Goal: Task Accomplishment & Management: Use online tool/utility

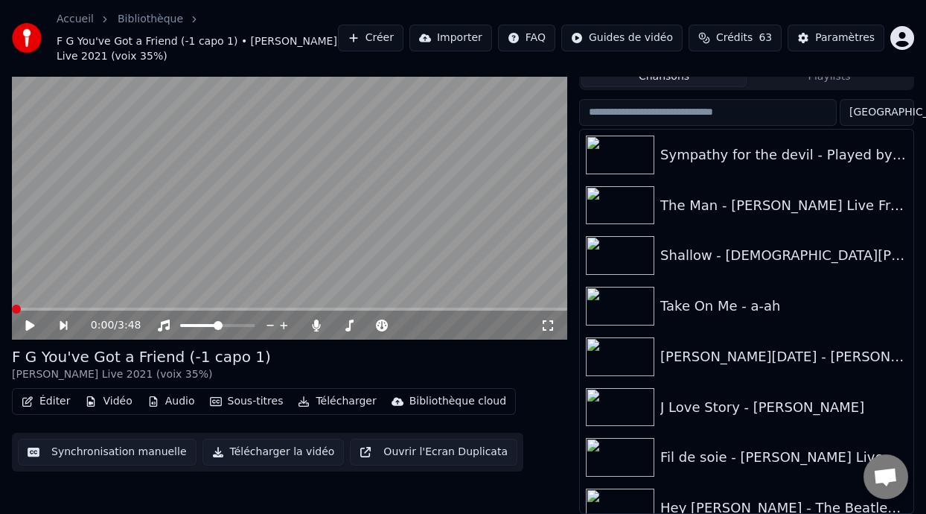
click at [838, 79] on button "Playlists" at bounding box center [829, 77] width 165 height 22
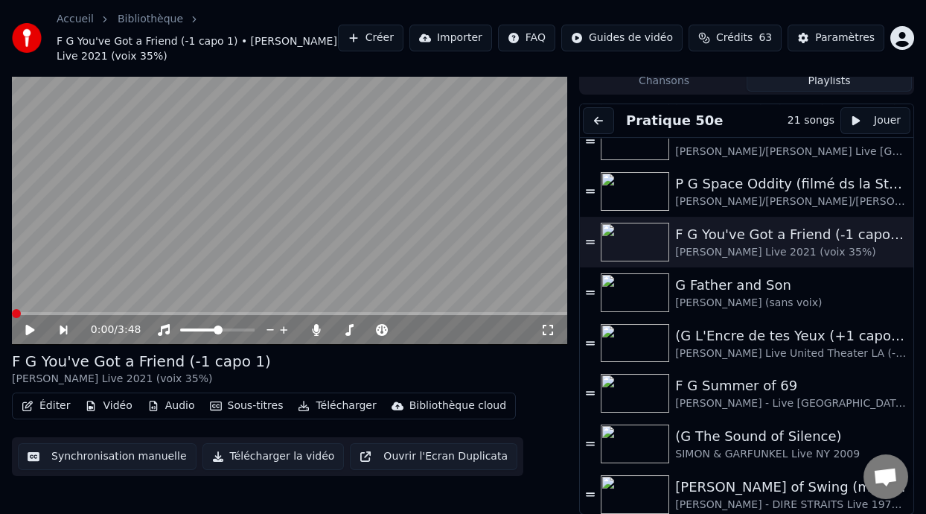
scroll to position [677, 0]
click at [12, 313] on span at bounding box center [16, 313] width 9 height 9
click at [362, 328] on span at bounding box center [348, 329] width 30 height 3
click at [357, 328] on span at bounding box center [345, 329] width 25 height 3
click at [357, 328] on span at bounding box center [359, 329] width 9 height 9
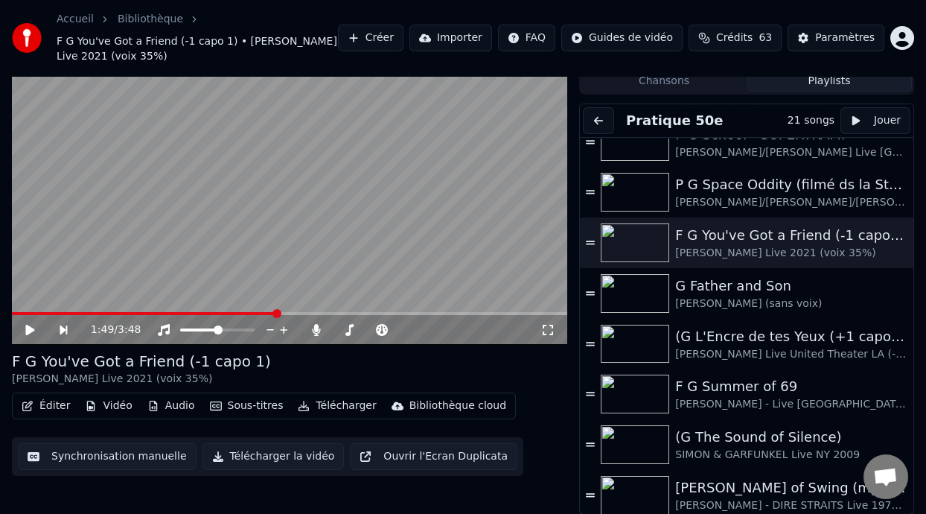
click at [277, 311] on span at bounding box center [277, 313] width 9 height 9
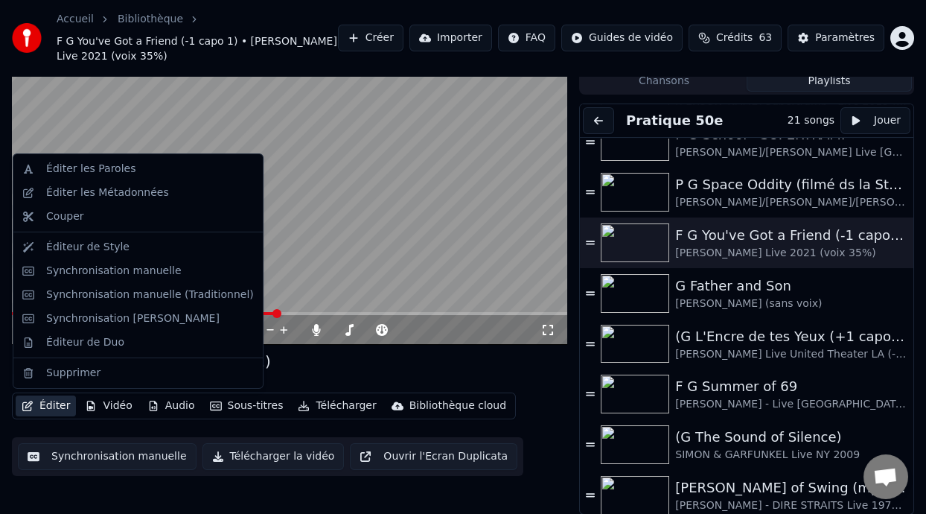
click at [56, 407] on button "Éditer" at bounding box center [46, 405] width 60 height 21
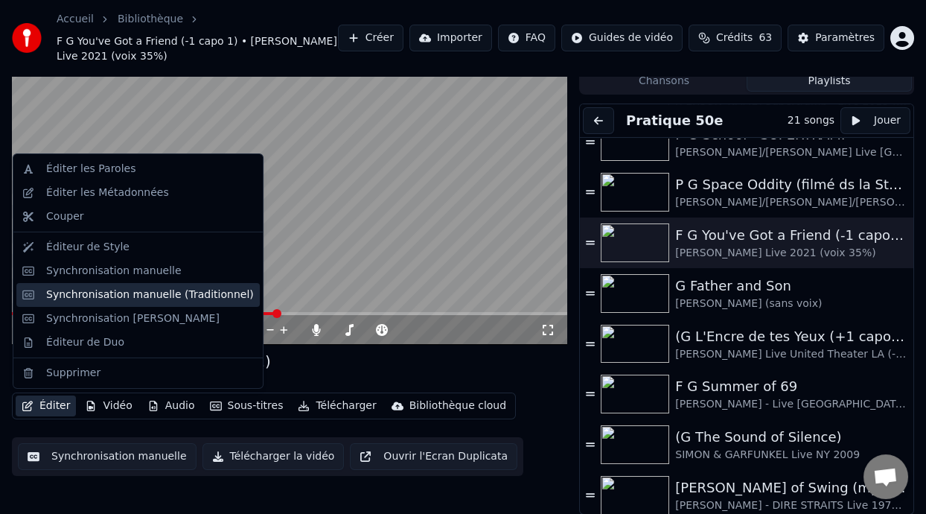
click at [143, 295] on div "Synchronisation manuelle (Traditionnel)" at bounding box center [150, 294] width 208 height 15
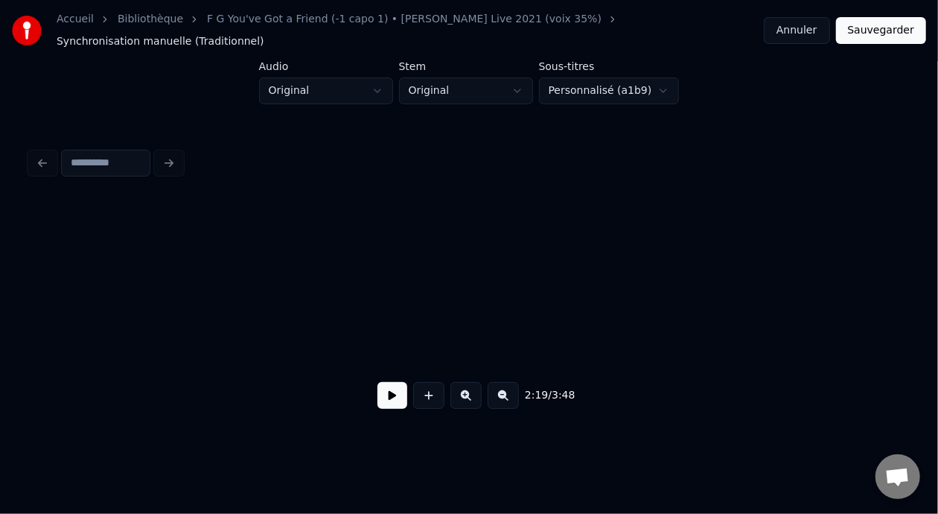
scroll to position [0, 10791]
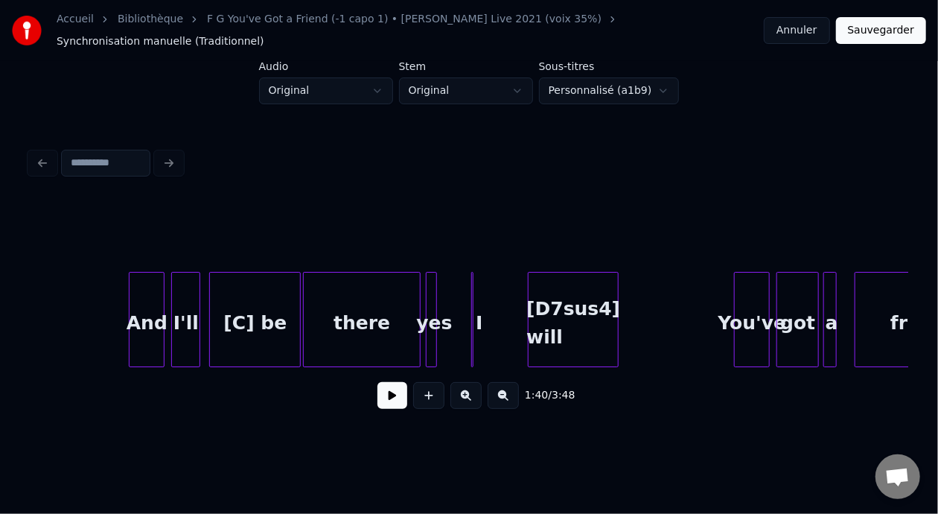
scroll to position [0, 11812]
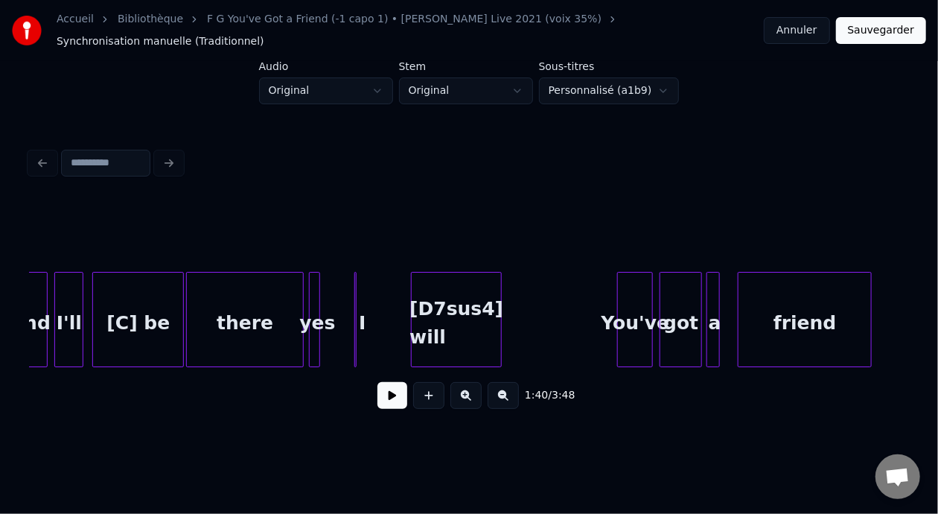
click at [471, 300] on div "[D7sus4] will" at bounding box center [456, 323] width 89 height 101
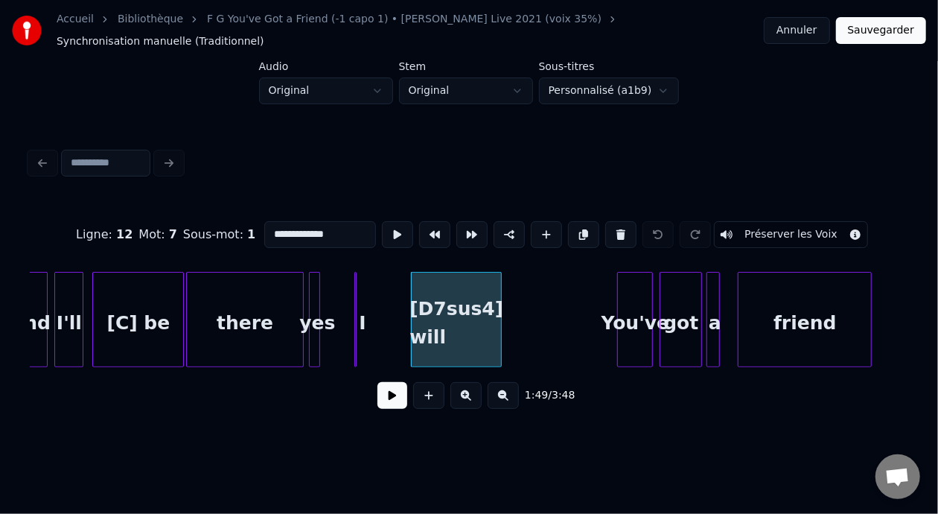
click at [431, 302] on div "[D7sus4] will" at bounding box center [456, 323] width 89 height 101
click at [264, 231] on input "**********" at bounding box center [320, 234] width 112 height 27
type input "**********"
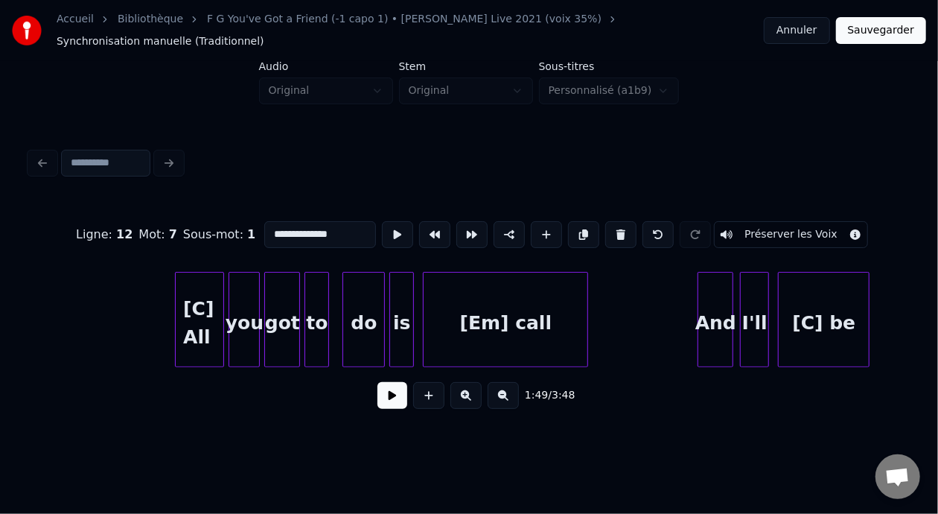
scroll to position [0, 11053]
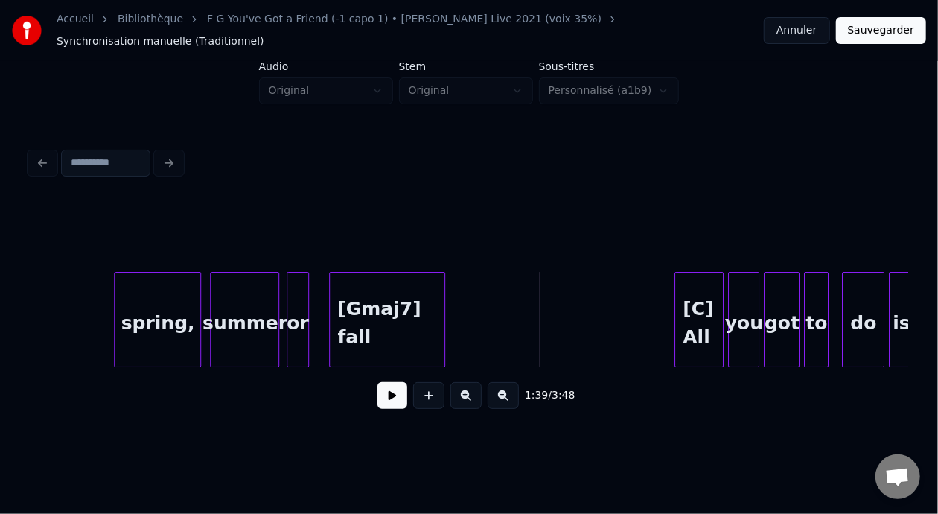
scroll to position [0, 10617]
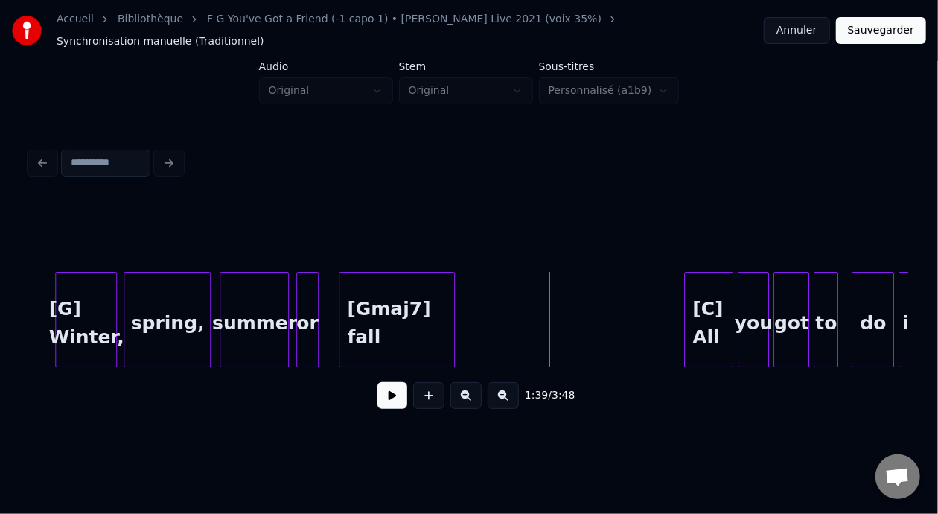
click at [181, 309] on div "spring," at bounding box center [167, 323] width 86 height 101
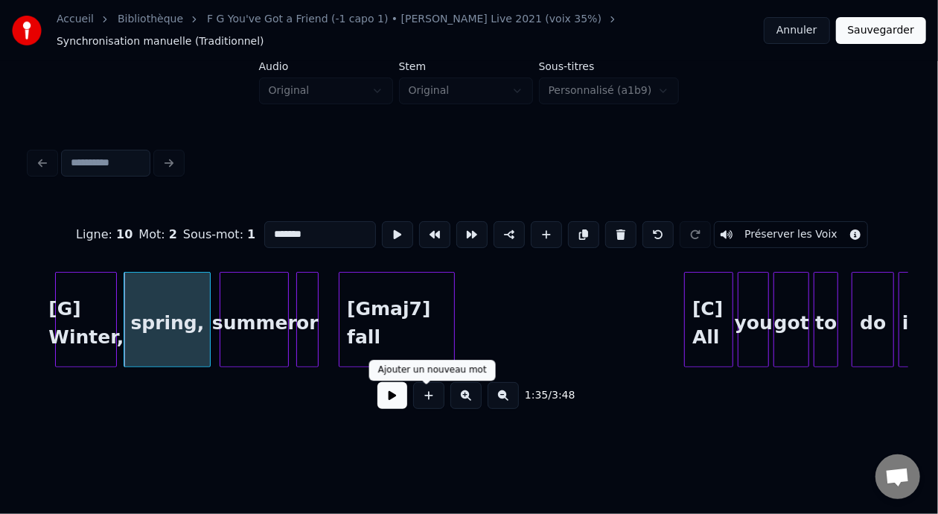
click at [385, 397] on button at bounding box center [393, 395] width 30 height 27
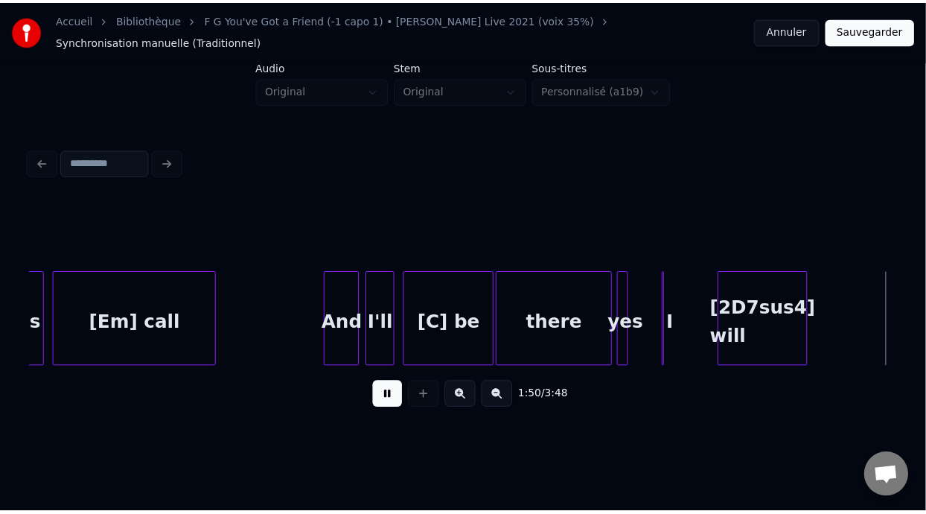
scroll to position [0, 12375]
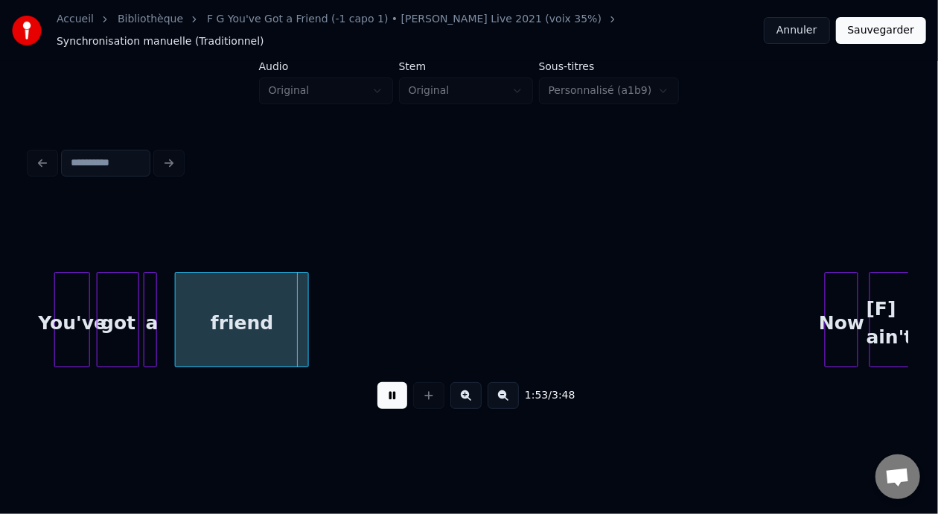
click at [378, 382] on button at bounding box center [393, 395] width 30 height 27
click at [882, 23] on button "Sauvegarder" at bounding box center [881, 30] width 90 height 27
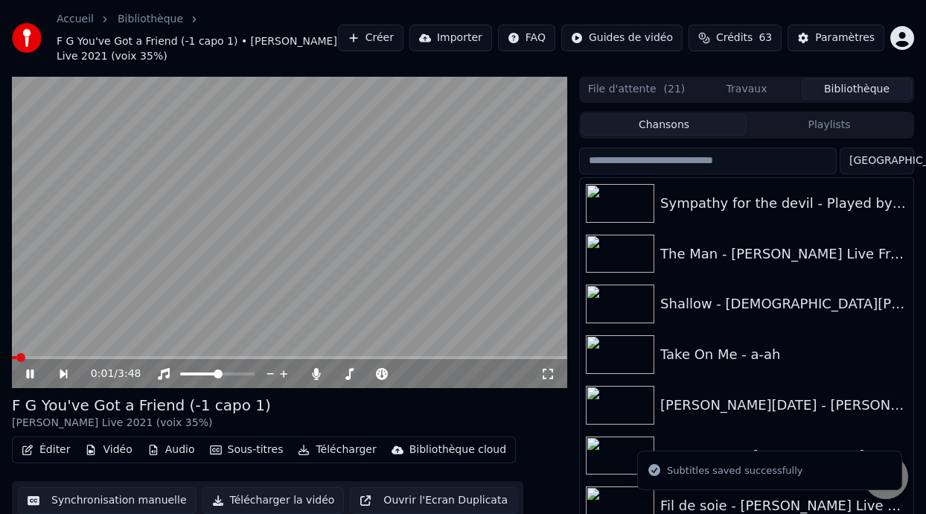
click at [25, 353] on span at bounding box center [20, 357] width 9 height 9
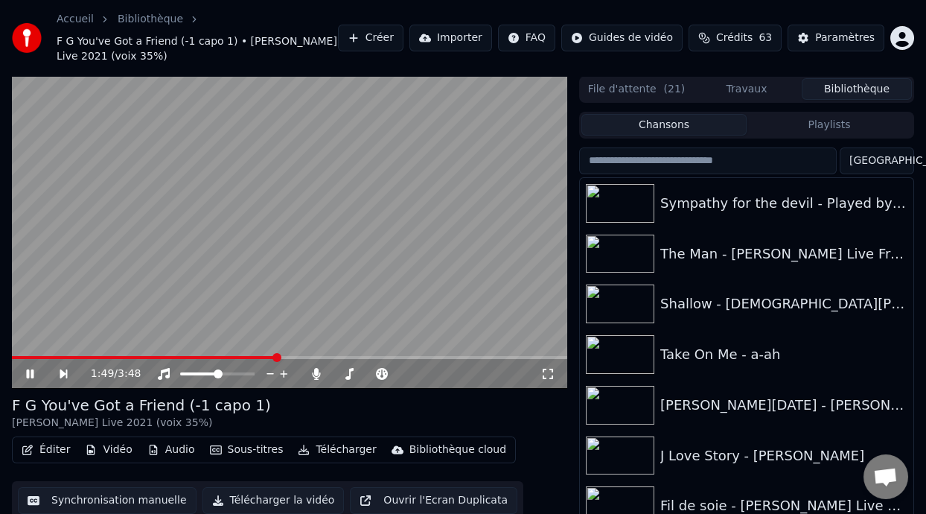
click at [29, 369] on icon at bounding box center [41, 374] width 34 height 12
click at [29, 369] on icon at bounding box center [29, 374] width 9 height 10
click at [280, 354] on span at bounding box center [277, 357] width 9 height 9
click at [275, 355] on span at bounding box center [277, 357] width 9 height 9
click at [31, 372] on icon at bounding box center [29, 373] width 7 height 9
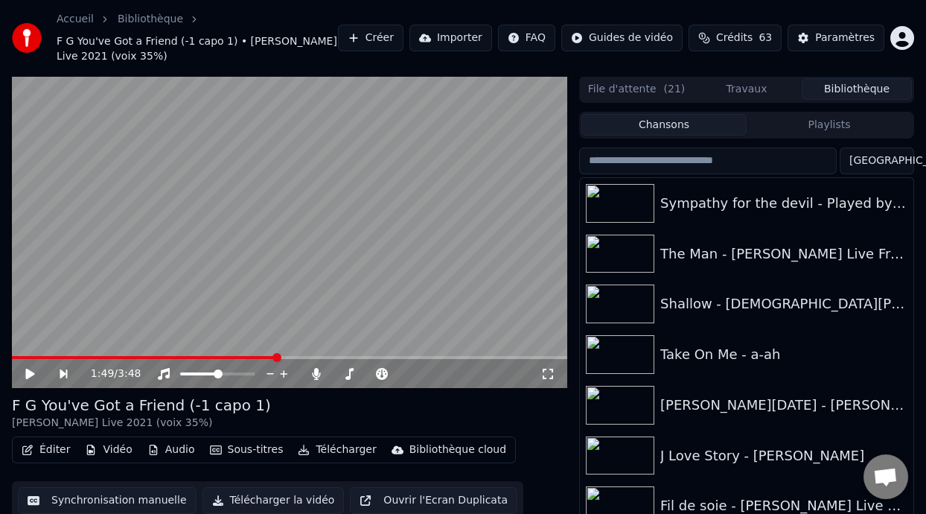
click at [31, 372] on icon at bounding box center [29, 374] width 9 height 10
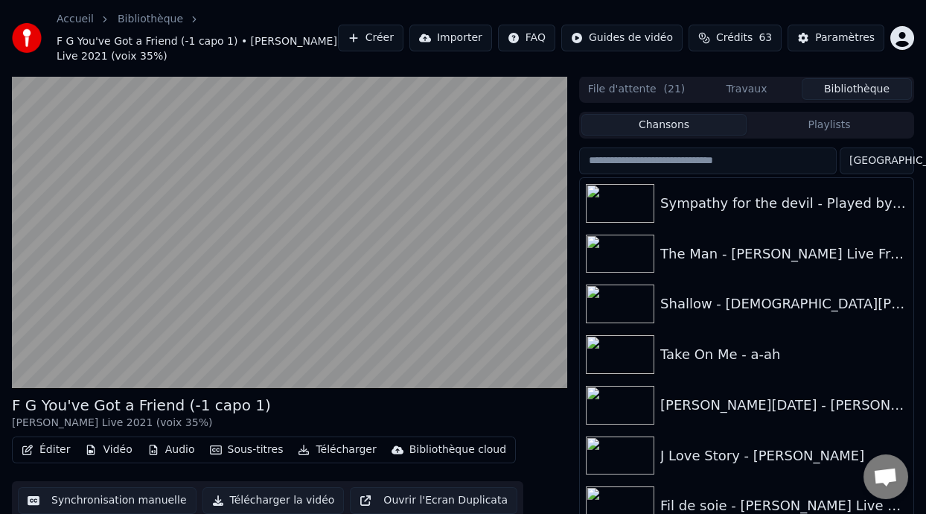
scroll to position [48, 0]
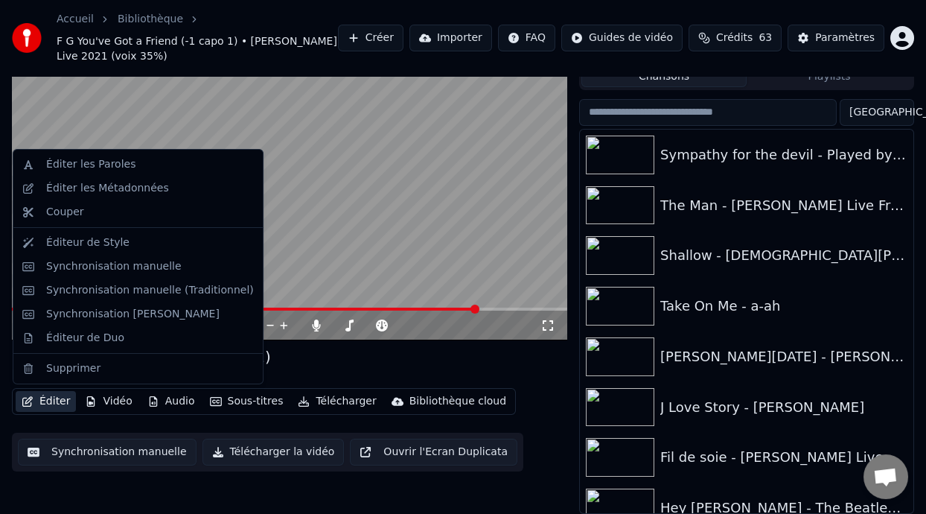
click at [51, 397] on button "Éditer" at bounding box center [46, 401] width 60 height 21
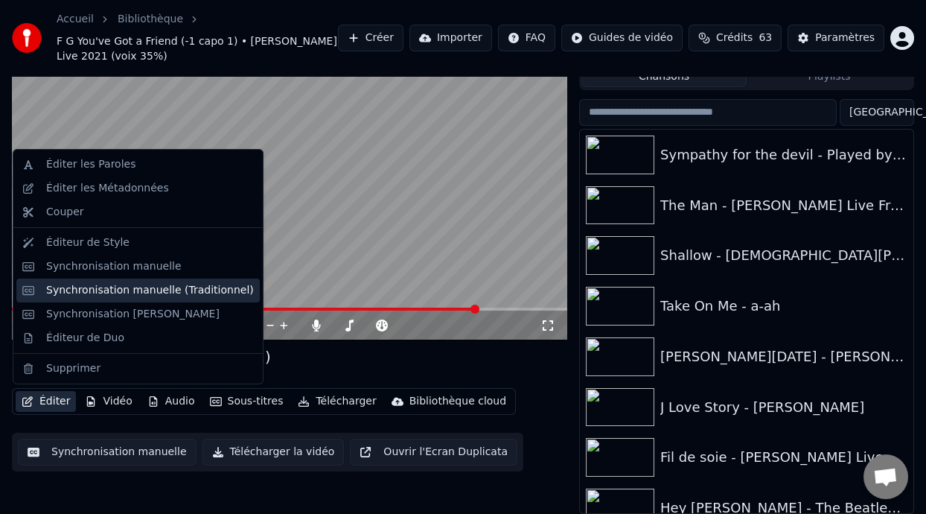
click at [178, 289] on div "Synchronisation manuelle (Traditionnel)" at bounding box center [150, 290] width 208 height 15
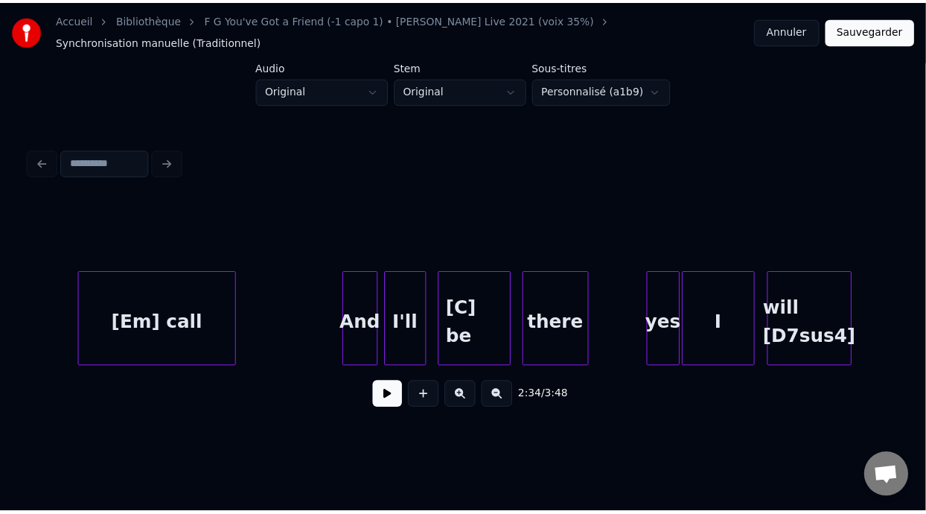
scroll to position [0, 20370]
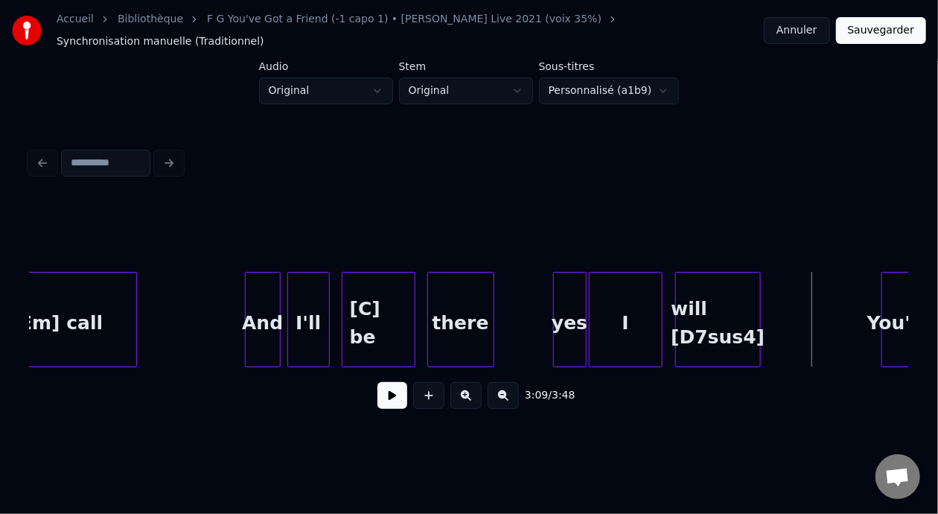
click at [689, 334] on div "will [D7sus4]" at bounding box center [718, 323] width 84 height 101
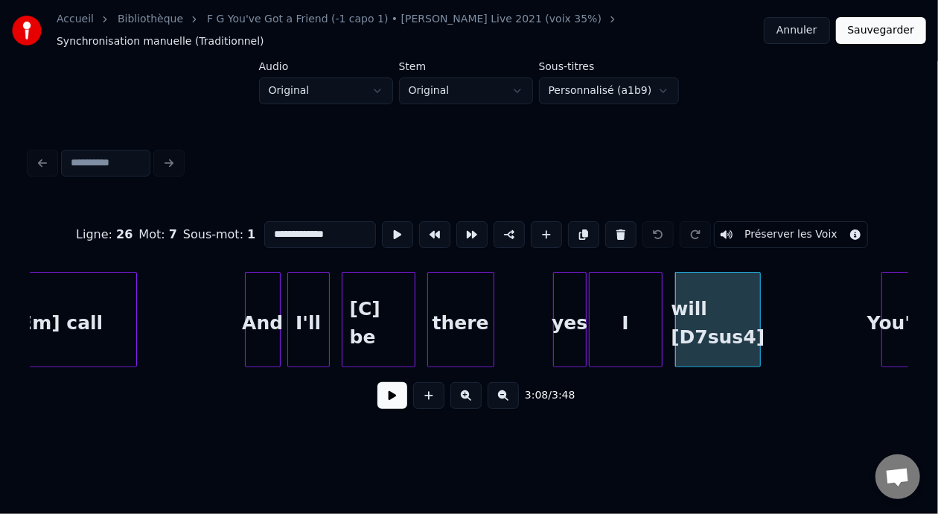
click at [264, 228] on input "**********" at bounding box center [320, 234] width 112 height 27
click at [264, 229] on input "**********" at bounding box center [320, 234] width 112 height 27
click at [267, 319] on div "And" at bounding box center [263, 323] width 34 height 101
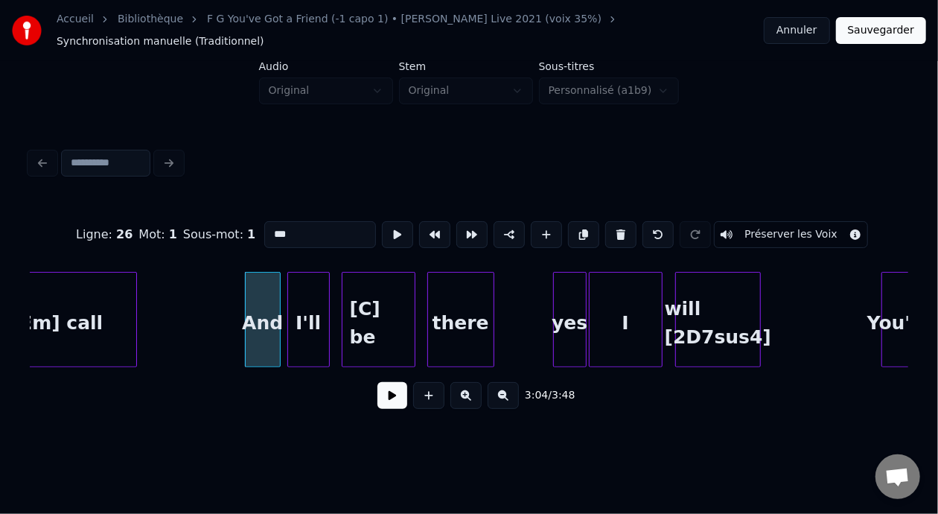
type input "***"
click at [890, 37] on button "Sauvegarder" at bounding box center [881, 30] width 90 height 27
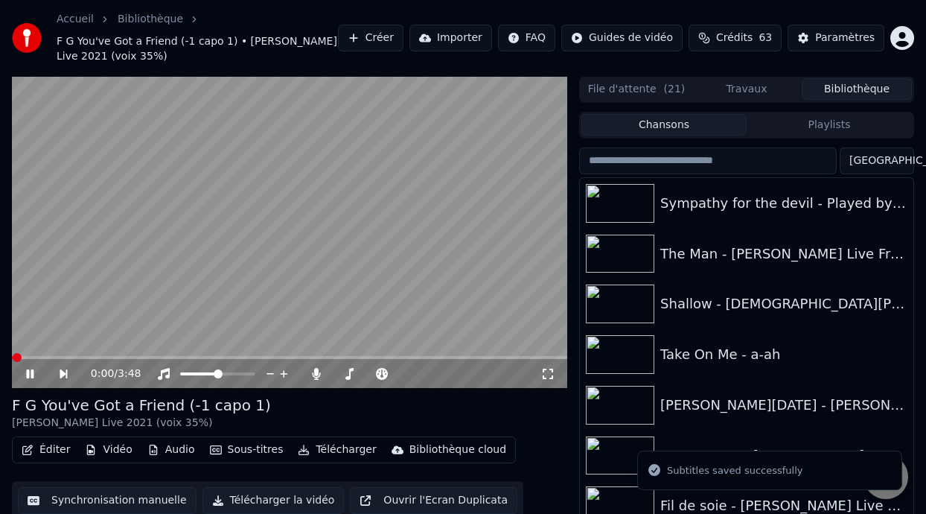
click at [15, 354] on span at bounding box center [17, 357] width 9 height 9
click at [27, 371] on icon at bounding box center [29, 373] width 7 height 9
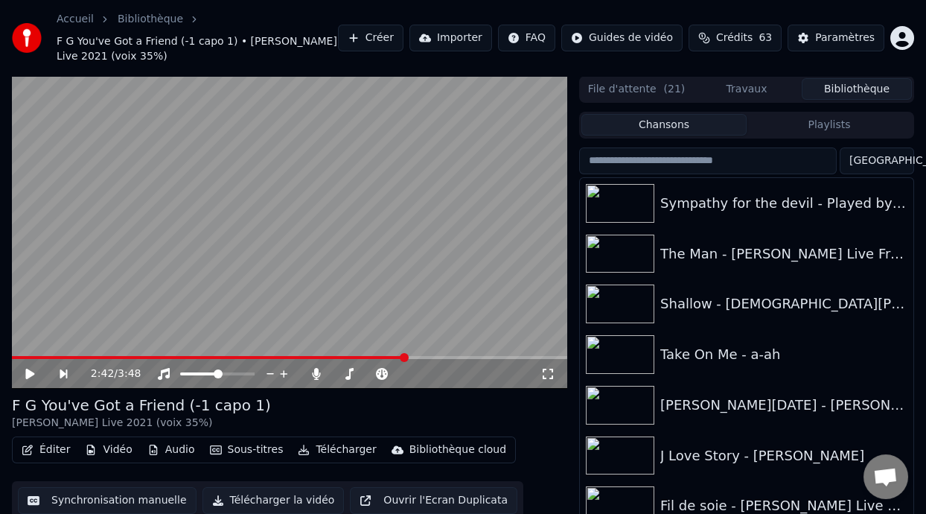
click at [407, 356] on span at bounding box center [404, 357] width 9 height 9
click at [431, 352] on video at bounding box center [289, 232] width 555 height 313
click at [431, 353] on video at bounding box center [289, 232] width 555 height 313
click at [432, 359] on div "2:42 / 3:48" at bounding box center [289, 374] width 555 height 30
click at [449, 357] on span at bounding box center [446, 357] width 9 height 9
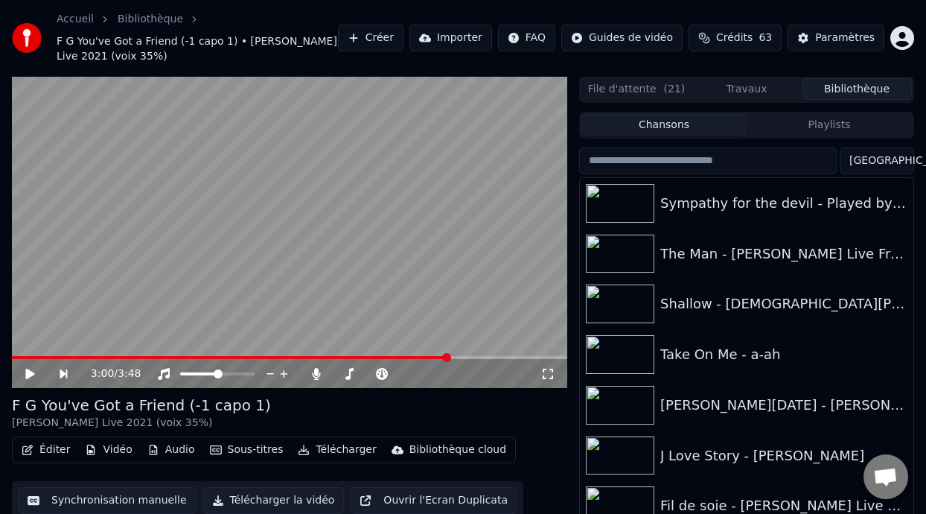
click at [29, 371] on icon at bounding box center [41, 374] width 34 height 12
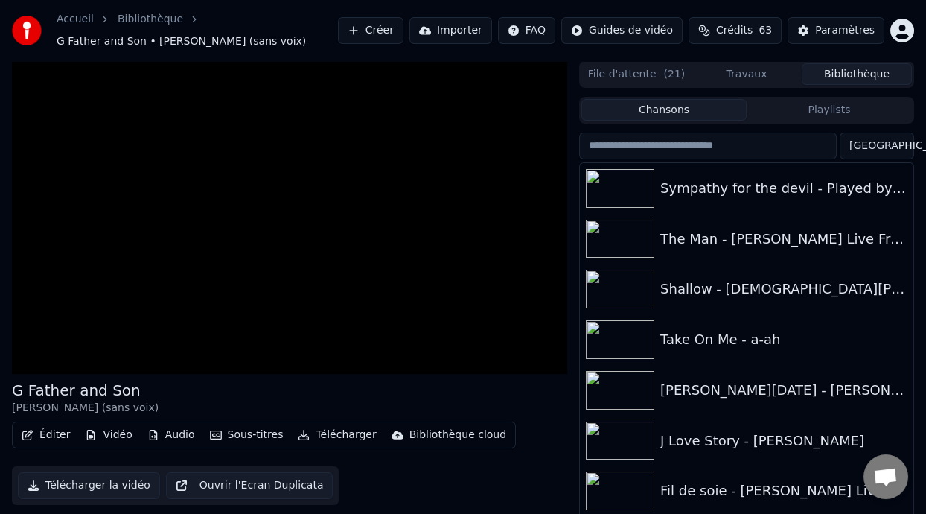
scroll to position [34, 0]
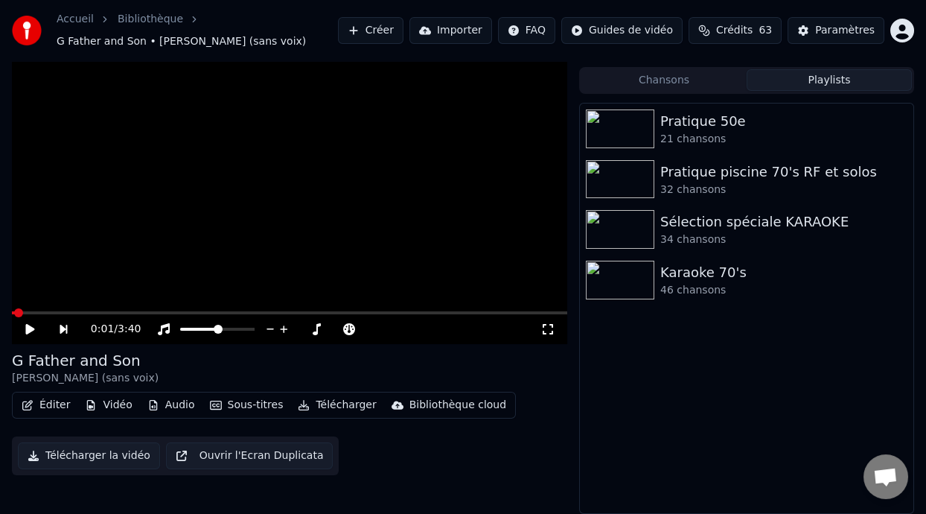
click at [833, 77] on button "Playlists" at bounding box center [829, 80] width 165 height 22
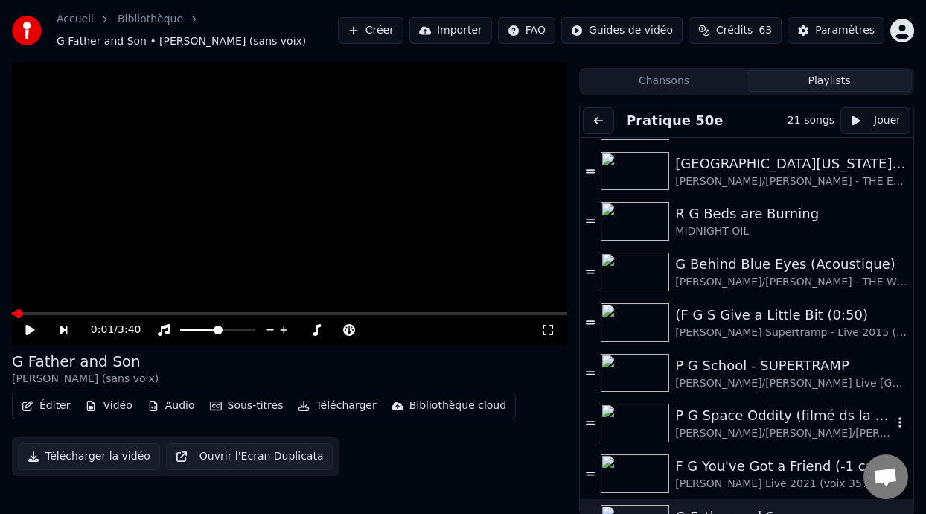
scroll to position [521, 0]
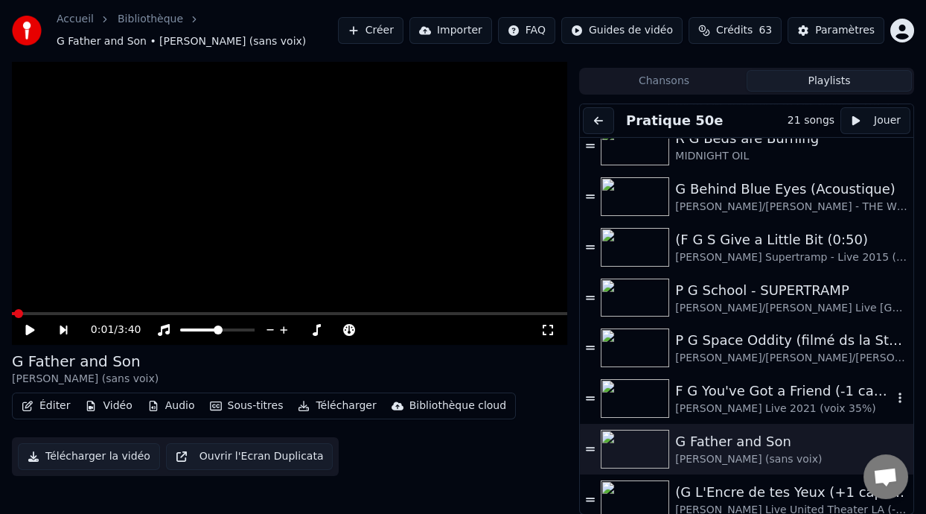
click at [750, 402] on div "[PERSON_NAME] Live 2021 (voix 35%)" at bounding box center [783, 408] width 217 height 15
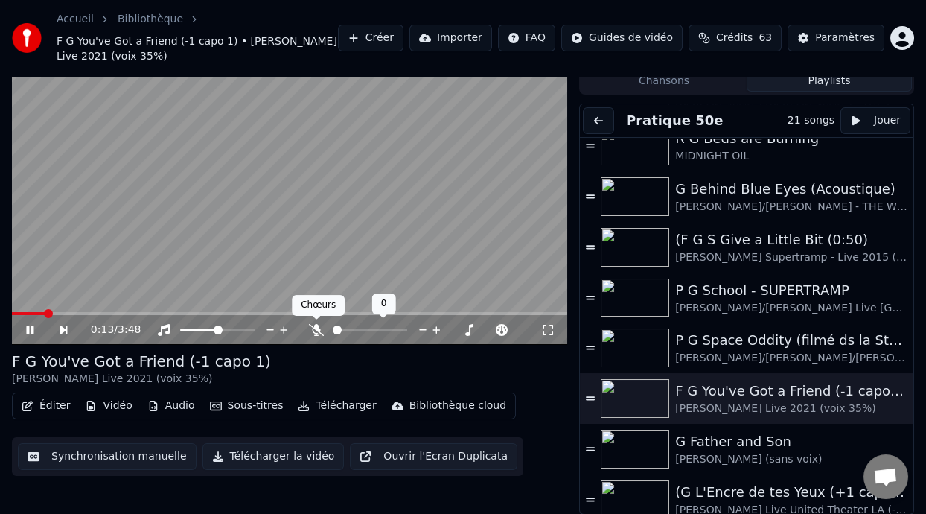
click at [313, 325] on icon at bounding box center [316, 330] width 15 height 12
click at [348, 326] on icon at bounding box center [349, 330] width 15 height 12
click at [28, 327] on icon at bounding box center [29, 330] width 9 height 10
click at [395, 328] on span at bounding box center [381, 329] width 31 height 3
click at [231, 313] on span at bounding box center [231, 313] width 9 height 9
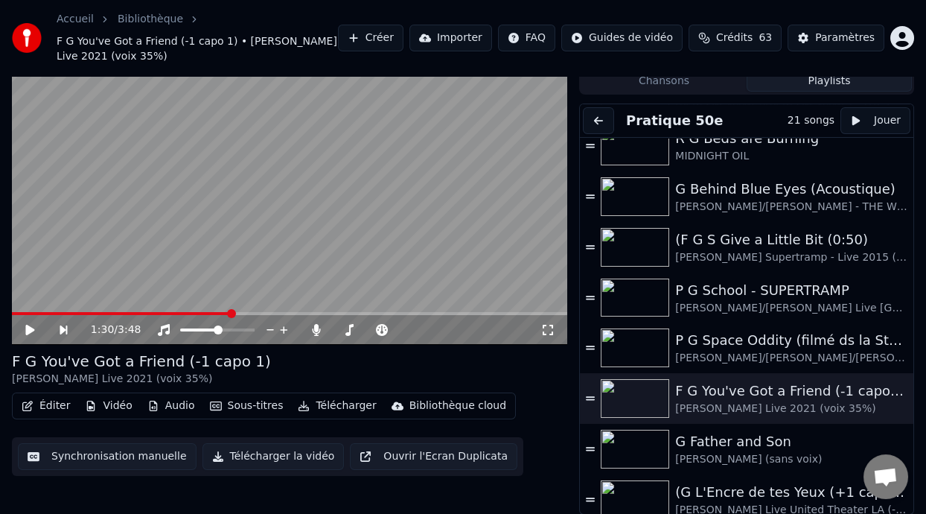
click at [28, 327] on icon at bounding box center [29, 330] width 9 height 10
click at [49, 404] on button "Éditer" at bounding box center [46, 405] width 60 height 21
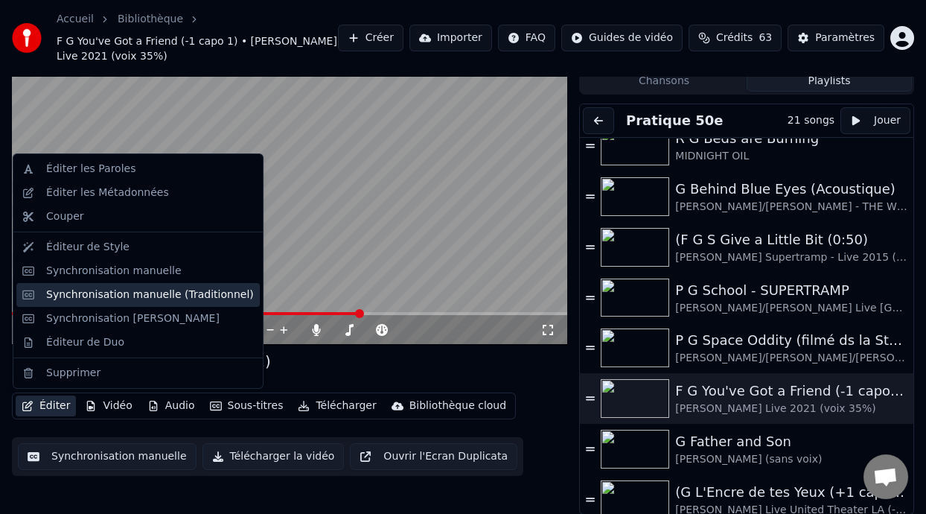
click at [163, 297] on div "Synchronisation manuelle (Traditionnel)" at bounding box center [150, 294] width 208 height 15
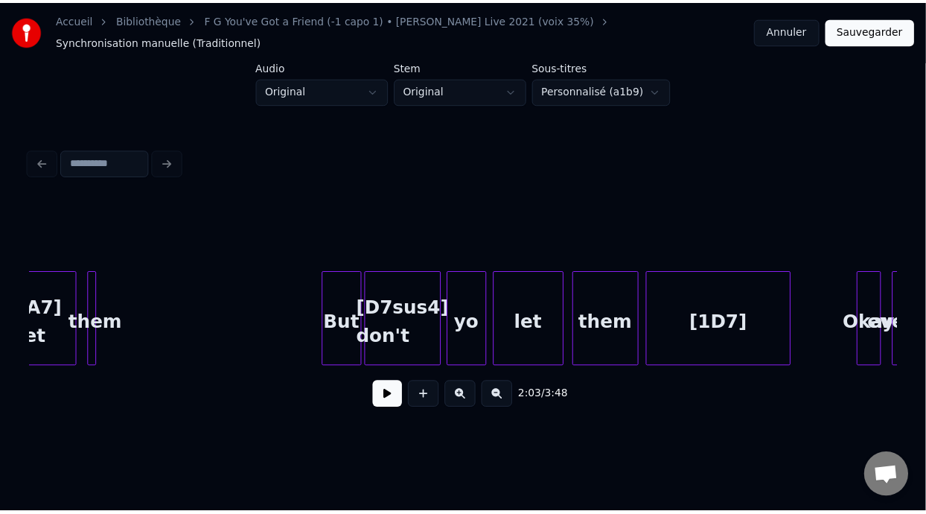
scroll to position [0, 15471]
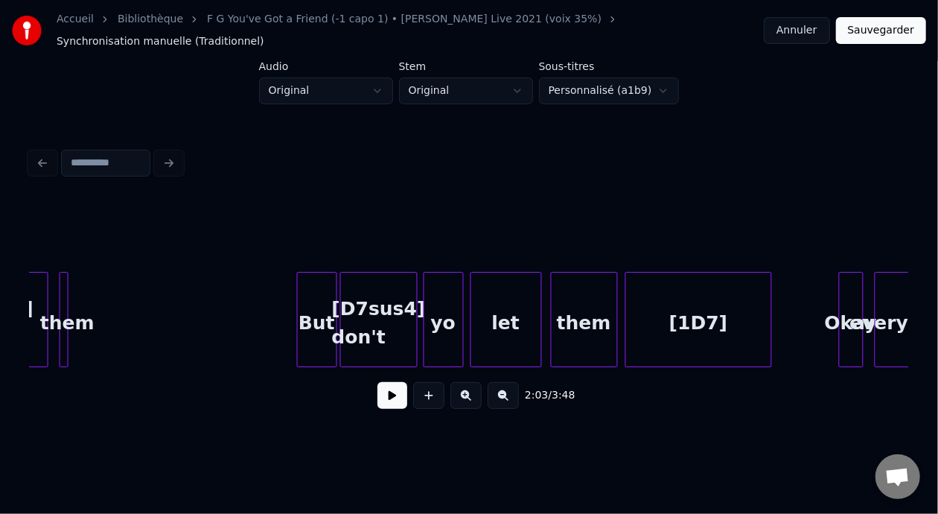
click at [455, 324] on div "yo" at bounding box center [443, 323] width 39 height 101
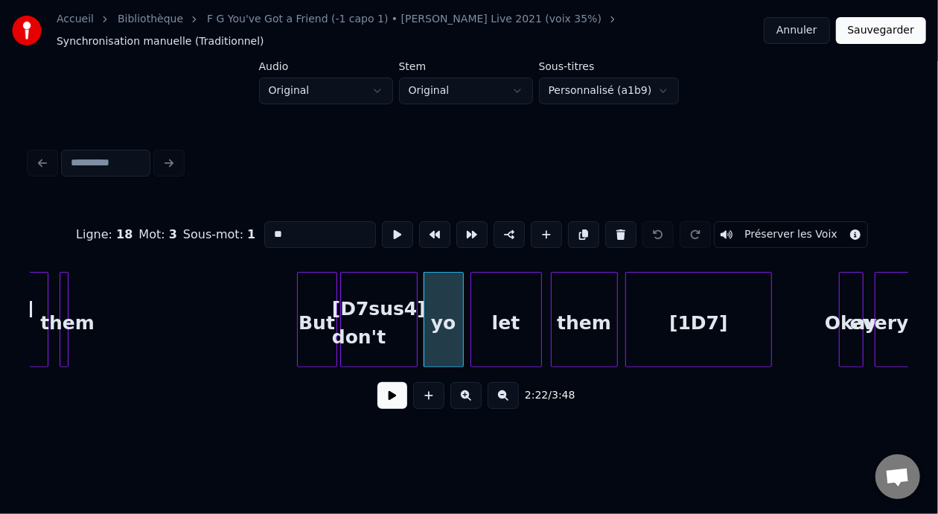
click at [264, 224] on input "**" at bounding box center [320, 234] width 112 height 27
type input "***"
click at [875, 36] on button "Sauvegarder" at bounding box center [881, 30] width 90 height 27
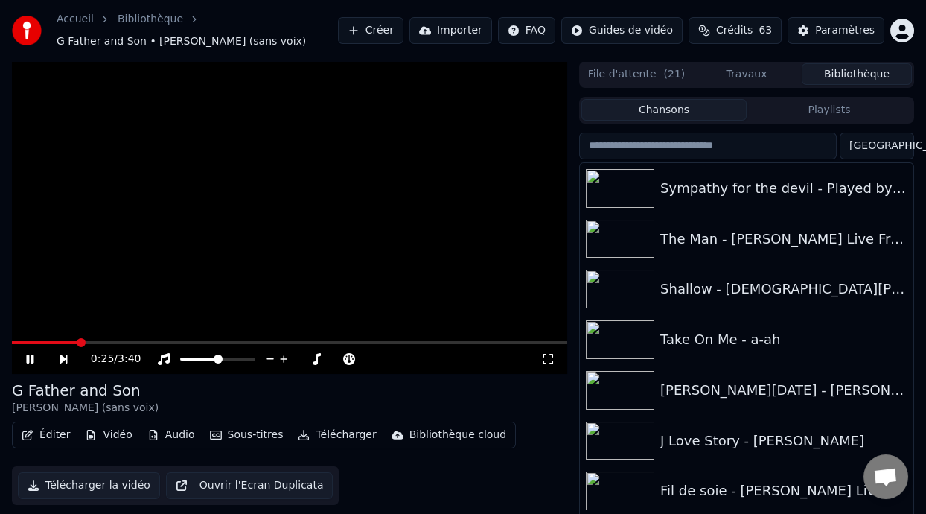
click at [31, 355] on icon at bounding box center [29, 358] width 7 height 9
click at [849, 108] on button "Playlists" at bounding box center [829, 110] width 165 height 22
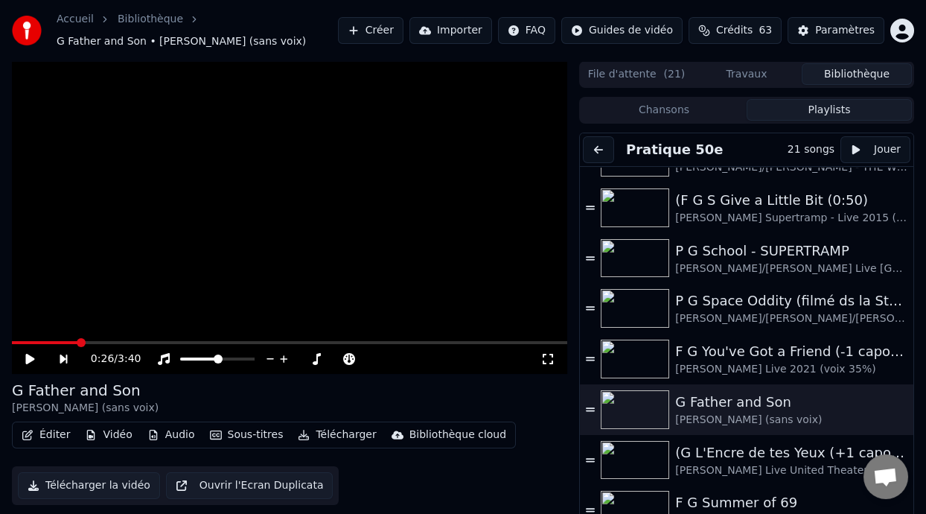
scroll to position [599, 0]
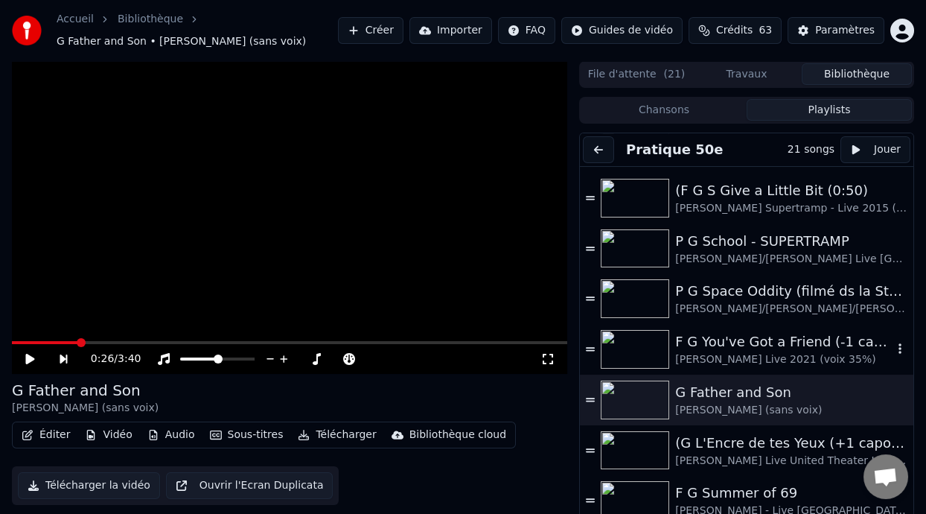
click at [744, 344] on div "F G You've Got a Friend (-1 capo 1)" at bounding box center [783, 341] width 217 height 21
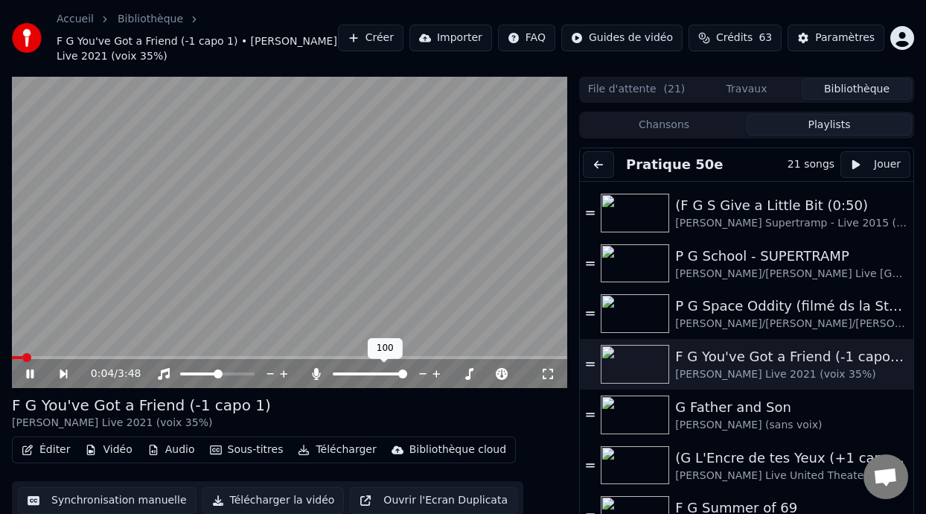
click at [355, 373] on span at bounding box center [370, 373] width 74 height 3
click at [358, 373] on span at bounding box center [360, 373] width 9 height 9
click at [550, 369] on icon at bounding box center [548, 374] width 10 height 10
click at [351, 374] on span at bounding box center [353, 373] width 9 height 9
click at [29, 375] on icon at bounding box center [41, 374] width 34 height 12
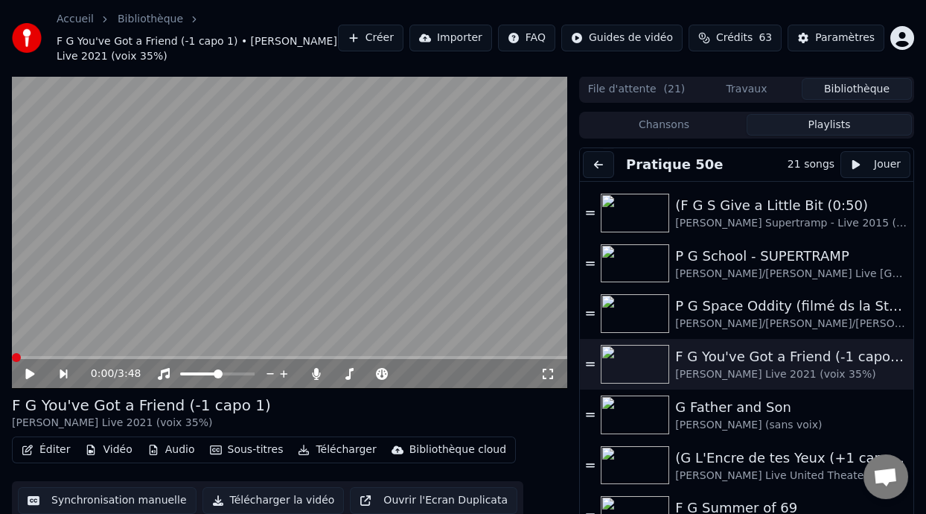
click at [283, 407] on div "F G You've Got a Friend (-1 capo 1) [PERSON_NAME] Live 2021 (voix 35%)" at bounding box center [289, 413] width 555 height 36
click at [29, 371] on icon at bounding box center [29, 374] width 9 height 10
click at [29, 370] on icon at bounding box center [41, 374] width 34 height 12
click at [763, 410] on div "G Father and Son" at bounding box center [783, 407] width 217 height 21
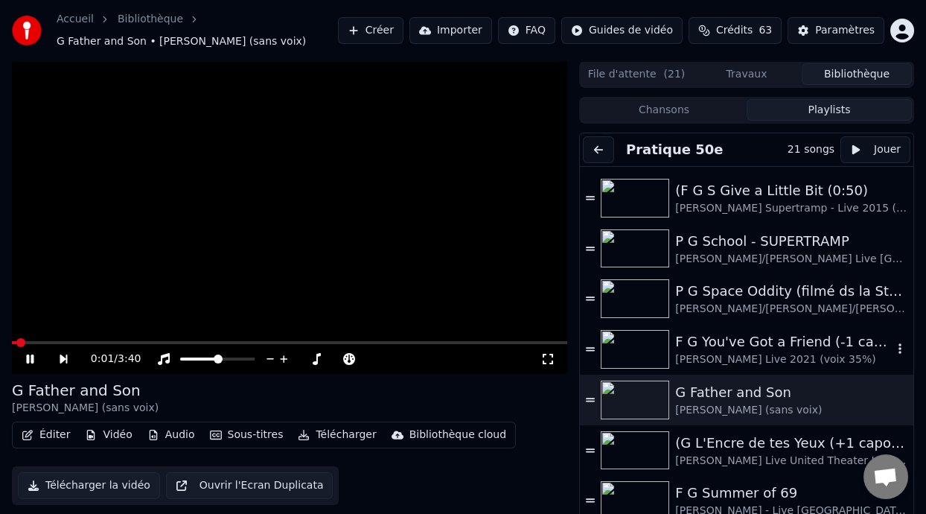
click at [744, 345] on div "F G You've Got a Friend (-1 capo 1)" at bounding box center [783, 341] width 217 height 21
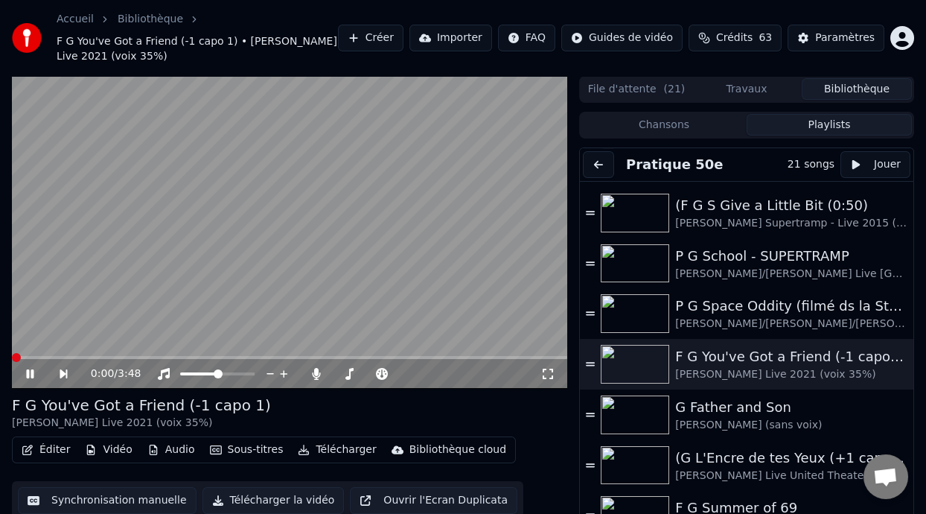
click at [12, 354] on span at bounding box center [16, 357] width 9 height 9
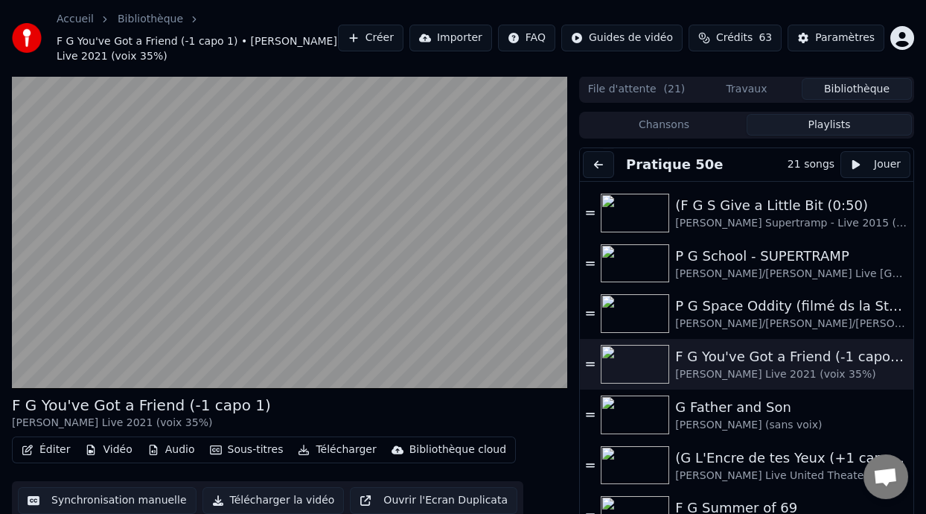
scroll to position [44, 0]
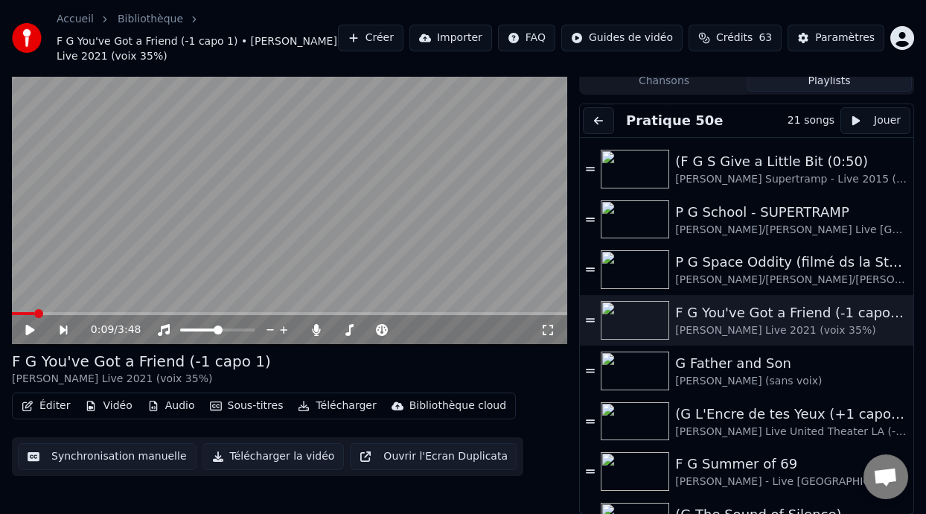
click at [30, 325] on icon at bounding box center [41, 330] width 34 height 12
click at [19, 313] on span at bounding box center [15, 313] width 7 height 3
click at [12, 312] on span at bounding box center [16, 313] width 9 height 9
click at [29, 326] on icon at bounding box center [29, 330] width 9 height 10
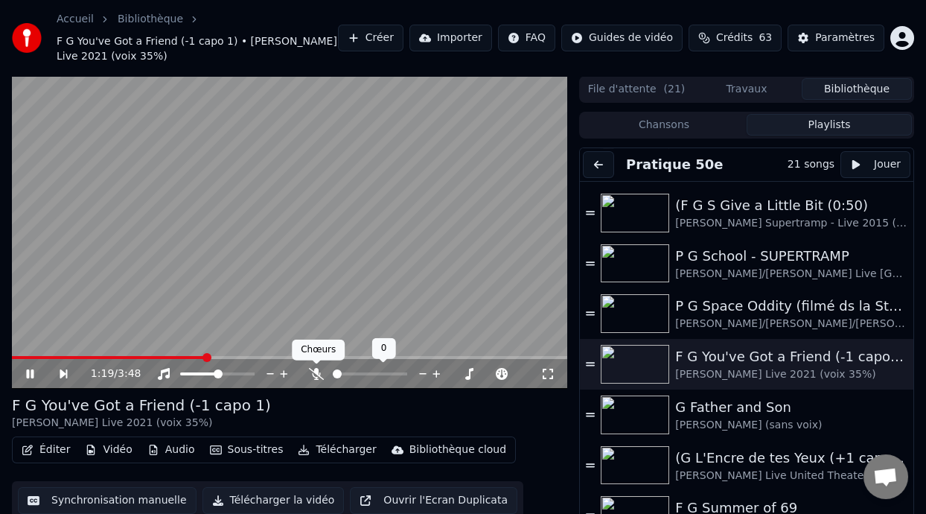
click at [313, 372] on icon at bounding box center [316, 374] width 15 height 12
click at [351, 372] on span at bounding box center [342, 373] width 19 height 3
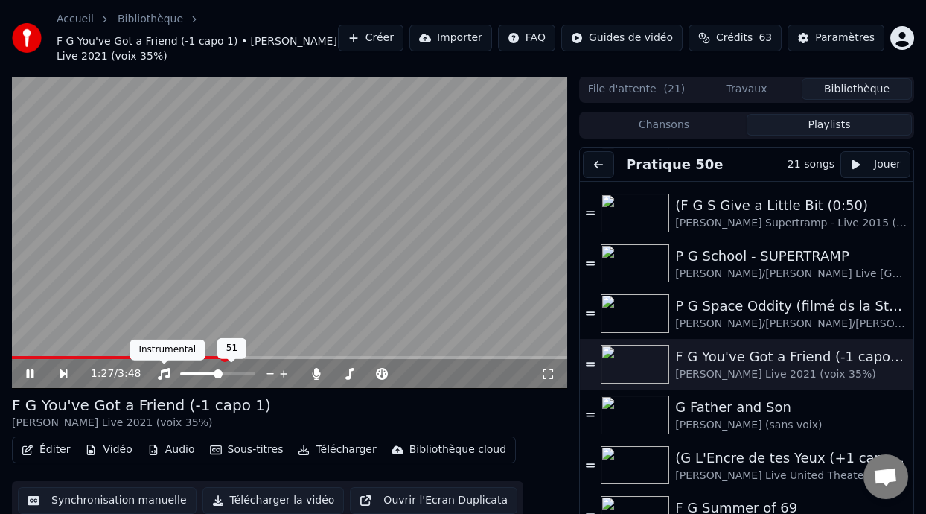
click at [197, 354] on div "Instrumental Instrumental" at bounding box center [167, 350] width 75 height 21
click at [198, 357] on span at bounding box center [119, 357] width 214 height 3
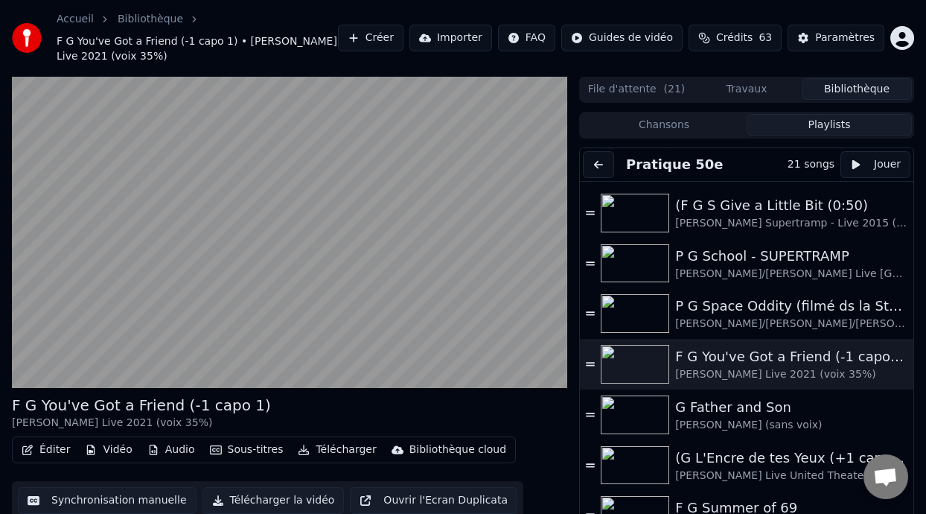
scroll to position [44, 0]
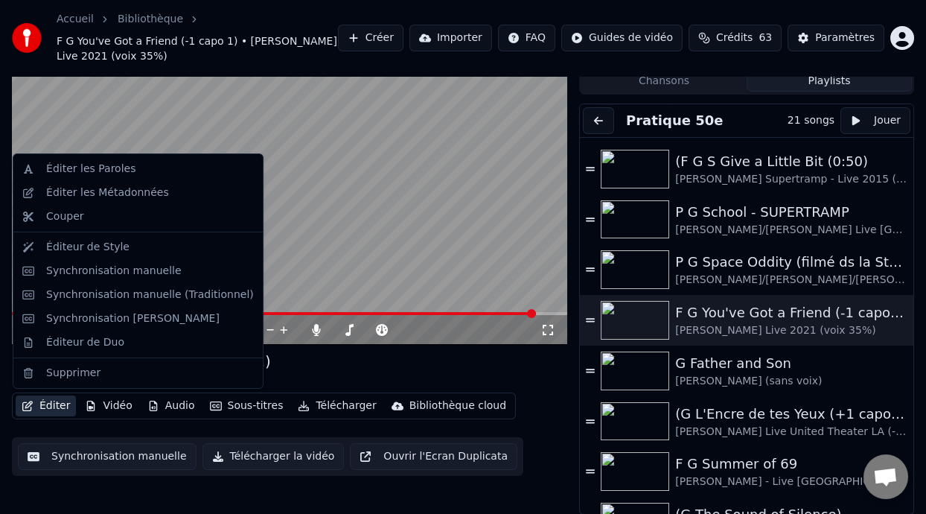
click at [52, 402] on button "Éditer" at bounding box center [46, 405] width 60 height 21
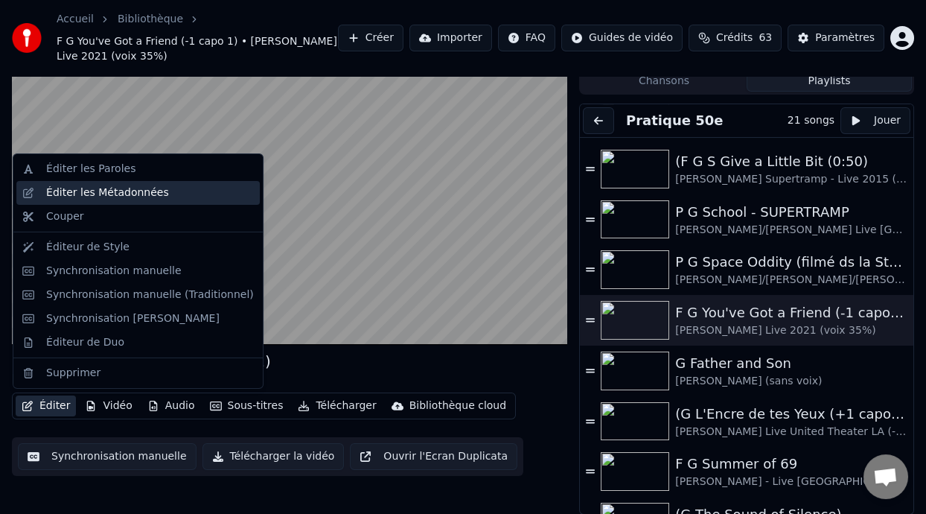
click at [197, 191] on div "Éditer les Métadonnées" at bounding box center [150, 192] width 208 height 15
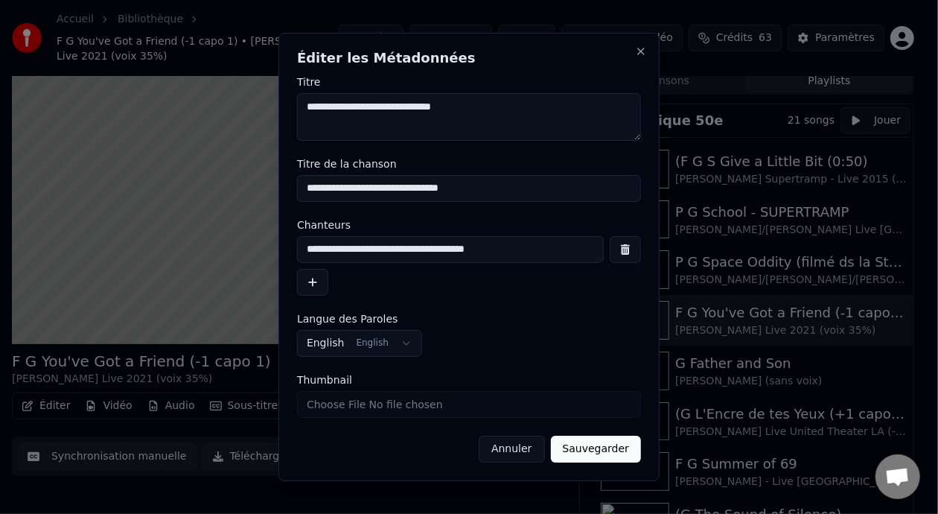
click at [496, 252] on input "**********" at bounding box center [450, 249] width 307 height 27
type input "**********"
click at [619, 451] on button "Sauvegarder" at bounding box center [596, 449] width 90 height 27
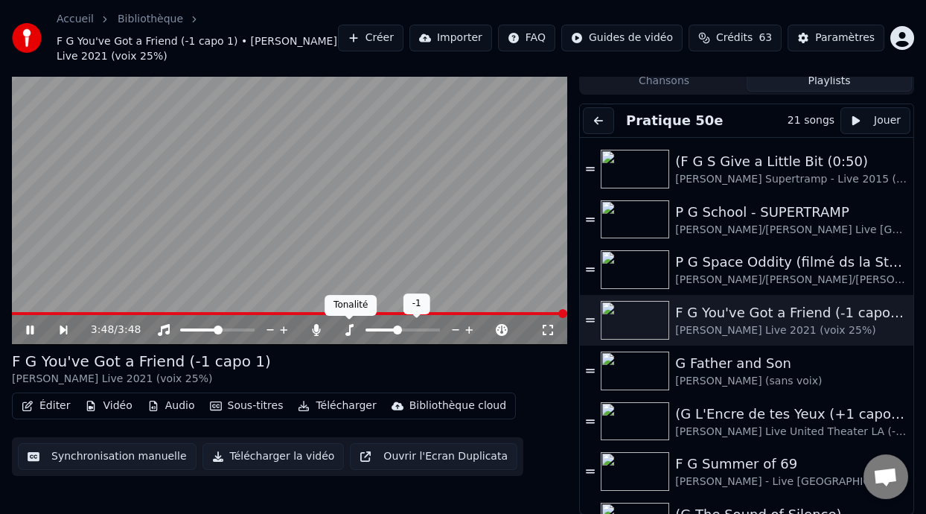
scroll to position [29, 0]
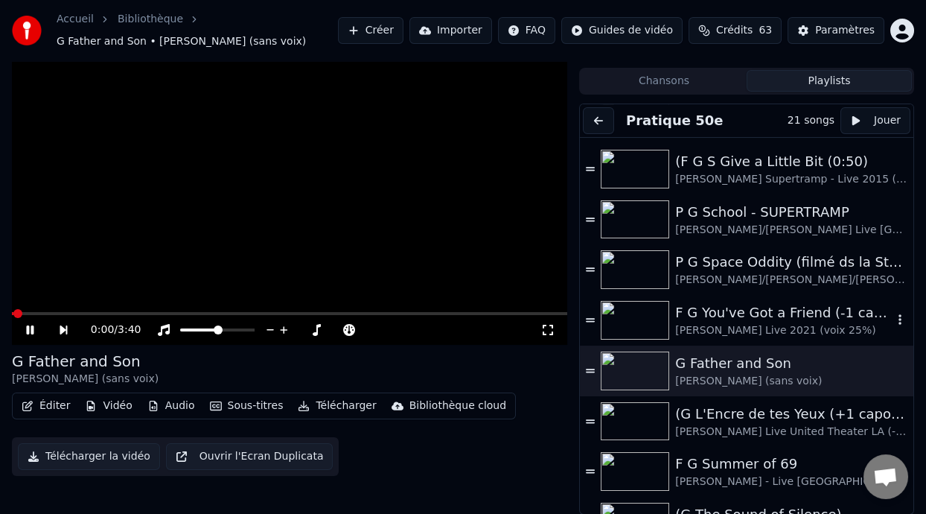
click at [762, 316] on div "F G You've Got a Friend (-1 capo 1)" at bounding box center [783, 312] width 217 height 21
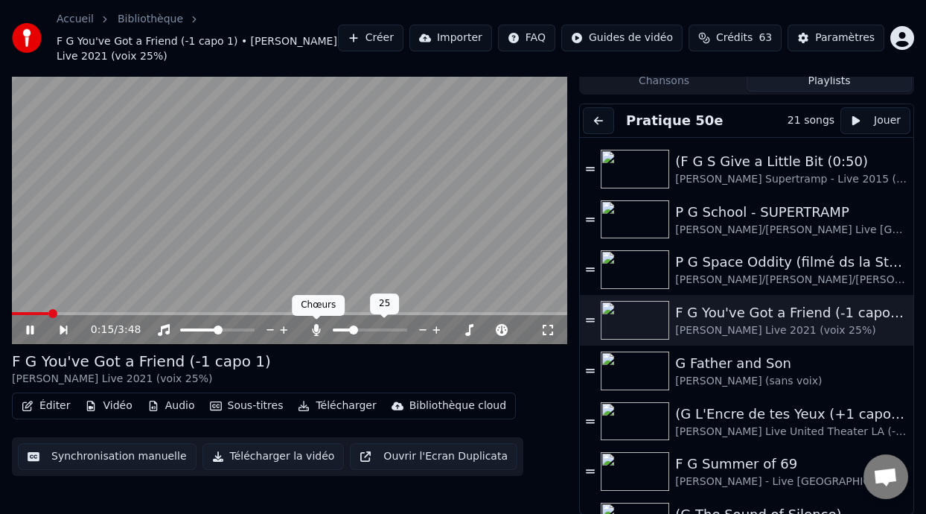
click at [315, 326] on icon at bounding box center [316, 330] width 8 height 12
click at [315, 326] on icon at bounding box center [316, 330] width 15 height 12
click at [315, 326] on icon at bounding box center [316, 330] width 8 height 12
click at [315, 326] on icon at bounding box center [316, 330] width 15 height 12
click at [355, 328] on span at bounding box center [344, 329] width 23 height 3
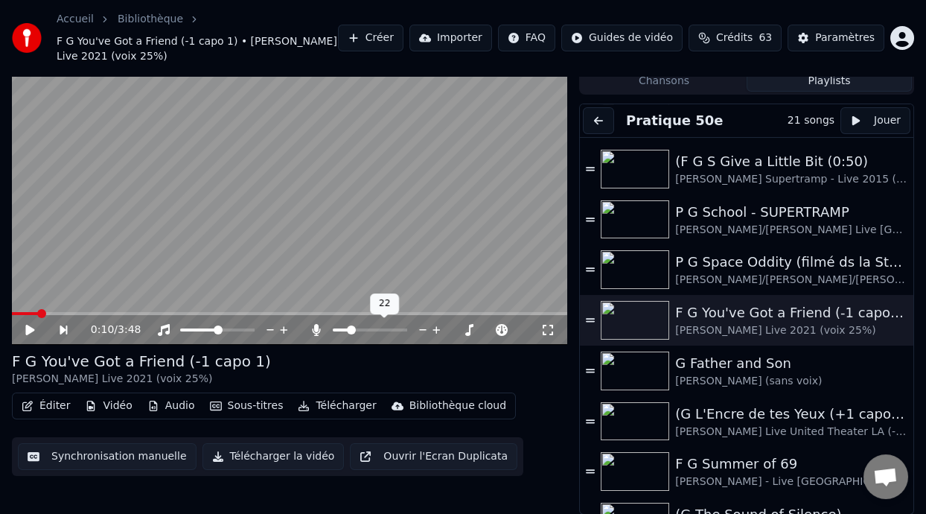
click at [348, 329] on span at bounding box center [341, 329] width 16 height 3
click at [351, 332] on span at bounding box center [353, 329] width 9 height 9
click at [29, 325] on icon at bounding box center [29, 330] width 9 height 10
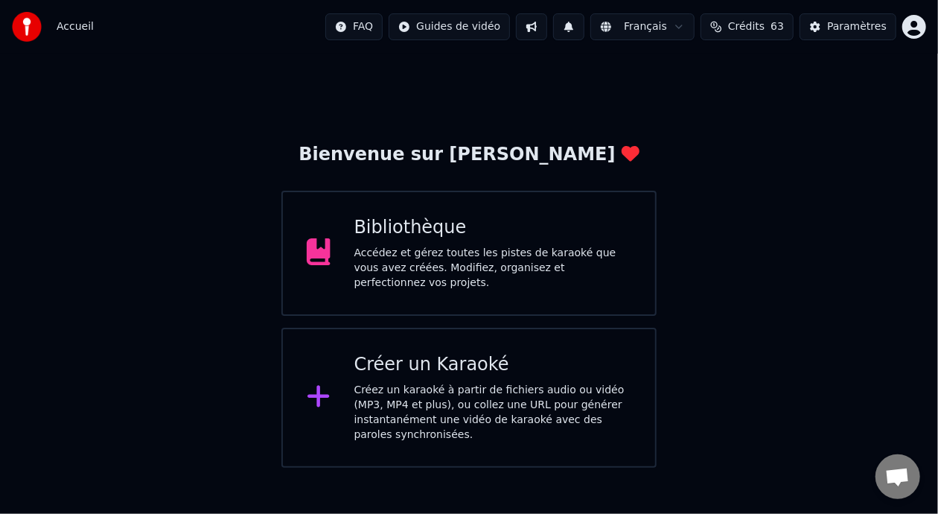
click at [532, 233] on div "Bibliothèque" at bounding box center [493, 228] width 278 height 24
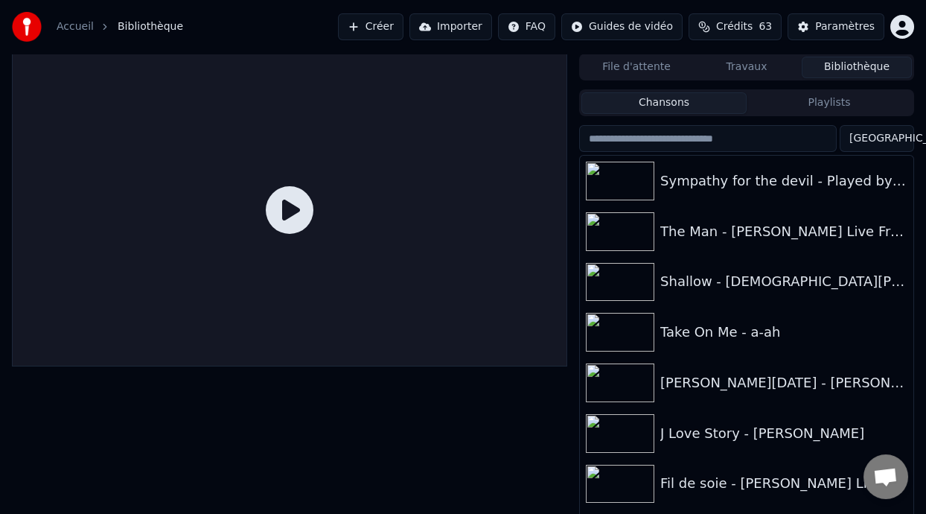
click at [850, 95] on button "Playlists" at bounding box center [829, 103] width 165 height 22
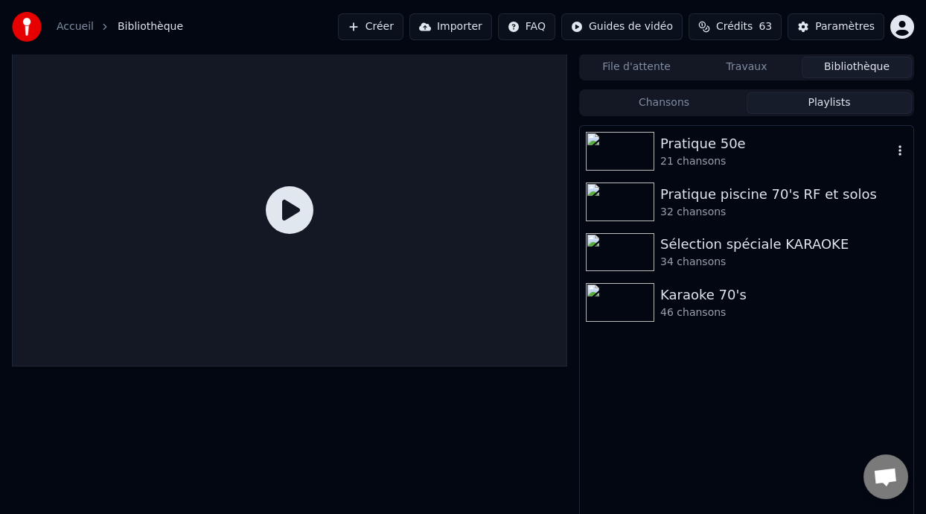
click at [707, 171] on div "Pratique 50e 21 chansons" at bounding box center [747, 151] width 334 height 51
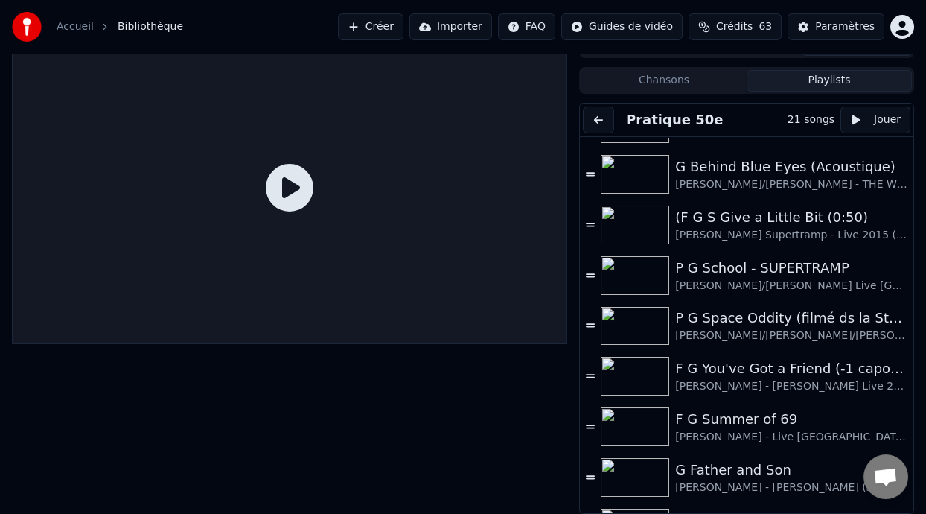
scroll to position [550, 0]
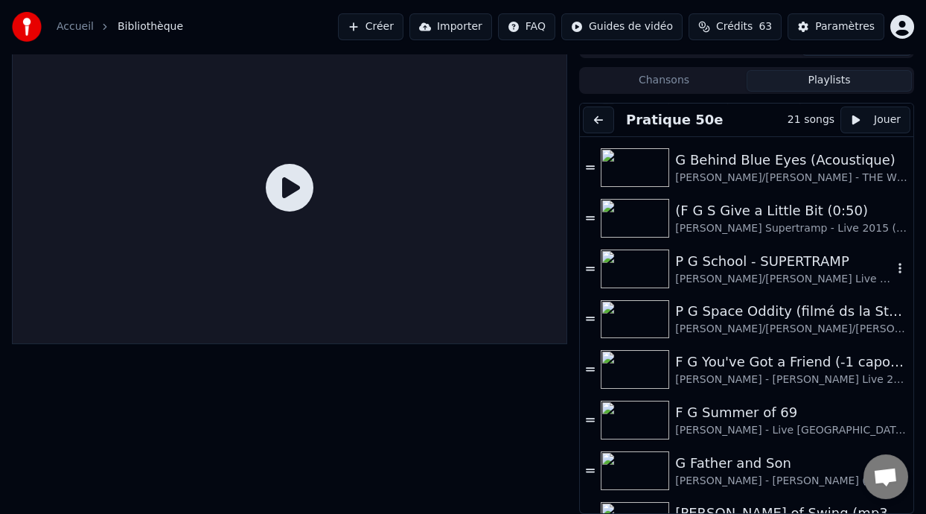
click at [743, 262] on div "P G School - SUPERTRAMP" at bounding box center [783, 261] width 217 height 21
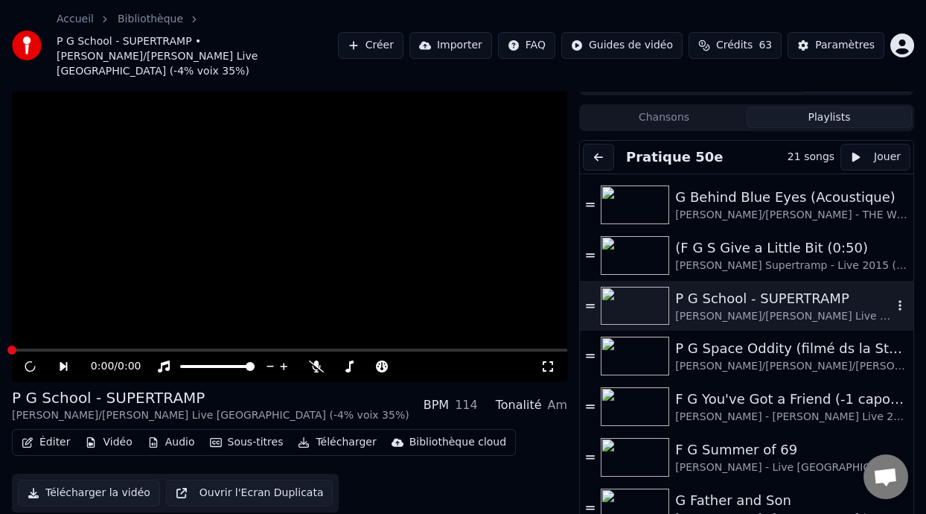
scroll to position [44, 0]
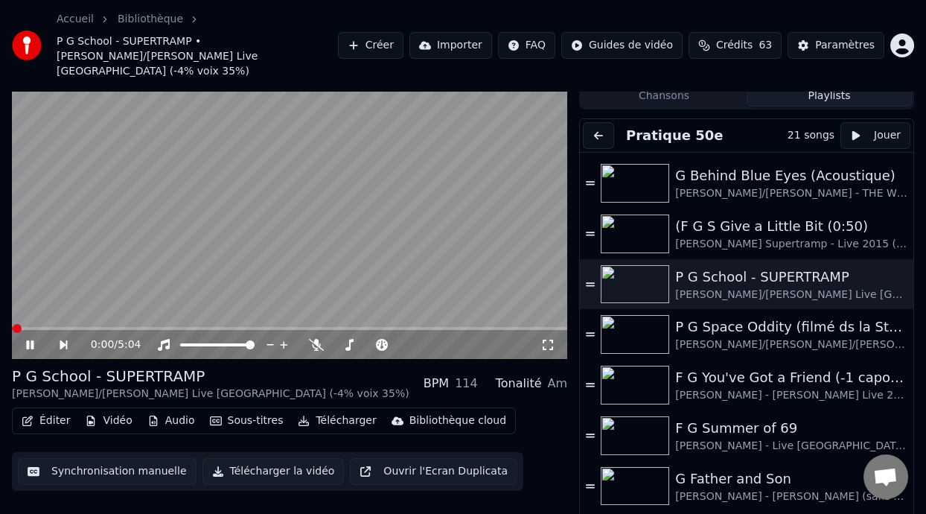
click at [31, 339] on icon at bounding box center [41, 345] width 34 height 12
click at [315, 339] on icon at bounding box center [316, 345] width 15 height 12
click at [348, 339] on icon at bounding box center [349, 345] width 15 height 12
click at [354, 343] on span at bounding box center [344, 344] width 22 height 3
click at [358, 340] on span at bounding box center [360, 344] width 9 height 9
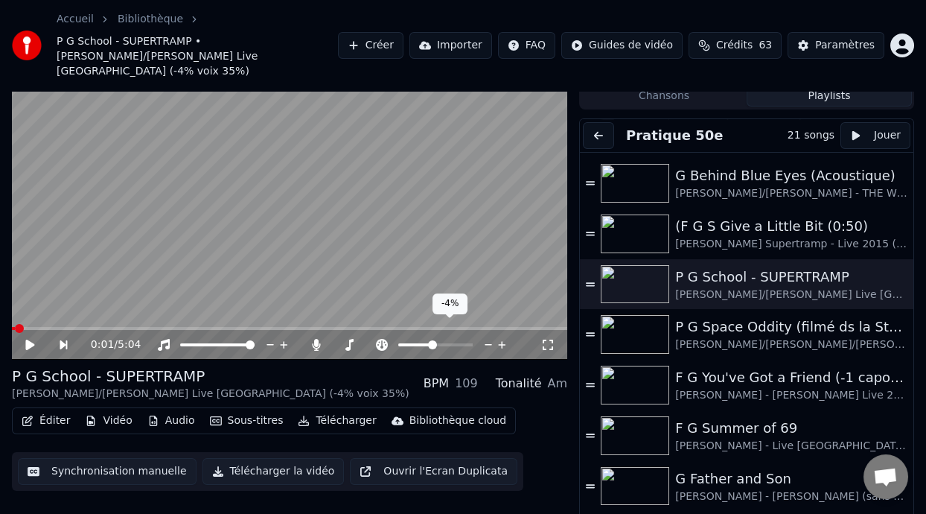
click at [432, 340] on span at bounding box center [432, 344] width 9 height 9
click at [13, 327] on span at bounding box center [12, 328] width 1 height 3
click at [31, 339] on icon at bounding box center [41, 345] width 34 height 12
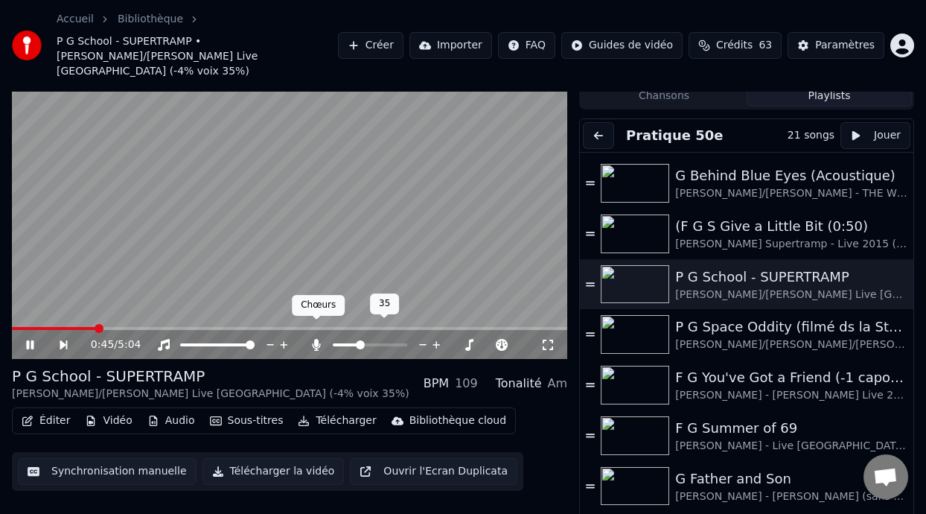
click at [316, 339] on icon at bounding box center [316, 345] width 8 height 12
click at [316, 339] on icon at bounding box center [316, 345] width 15 height 12
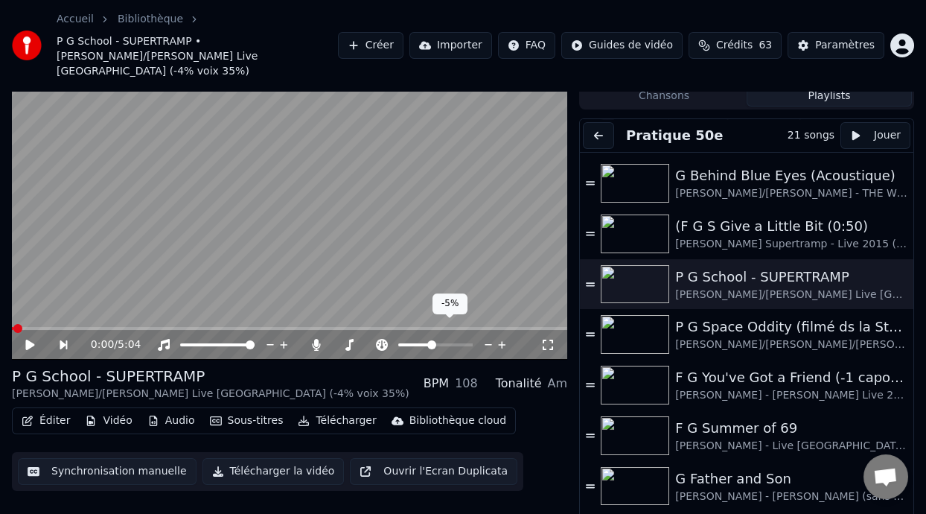
click at [431, 340] on span at bounding box center [431, 344] width 9 height 9
click at [432, 340] on span at bounding box center [432, 344] width 9 height 9
click at [434, 337] on div at bounding box center [449, 344] width 120 height 15
click at [430, 340] on span at bounding box center [430, 344] width 9 height 9
click at [29, 340] on icon at bounding box center [29, 345] width 9 height 10
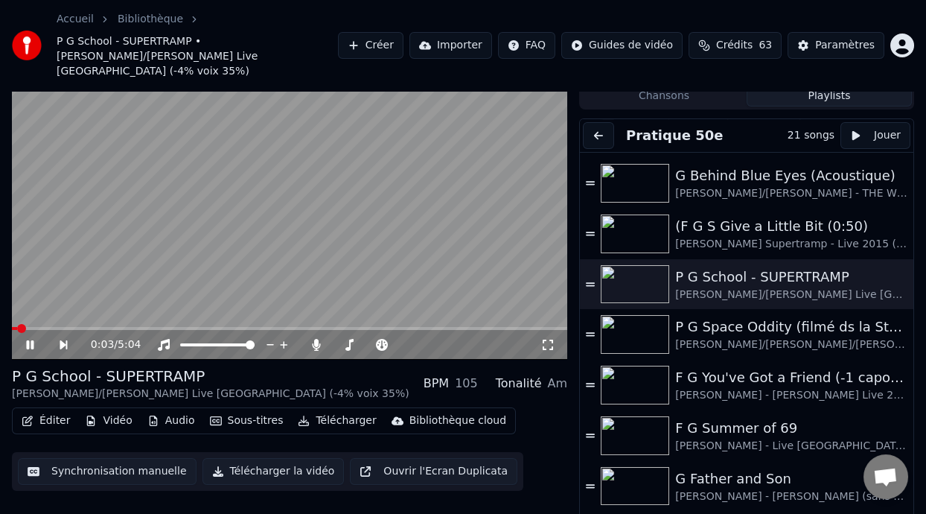
click at [16, 327] on span at bounding box center [14, 328] width 5 height 3
click at [13, 324] on span at bounding box center [16, 328] width 9 height 9
click at [53, 410] on button "Éditer" at bounding box center [46, 420] width 60 height 21
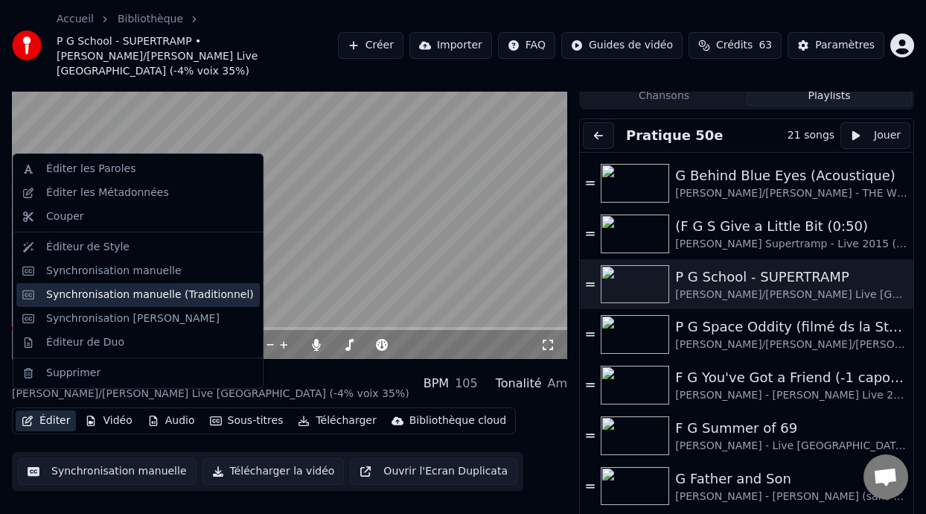
click at [179, 295] on div "Synchronisation manuelle (Traditionnel)" at bounding box center [150, 294] width 208 height 15
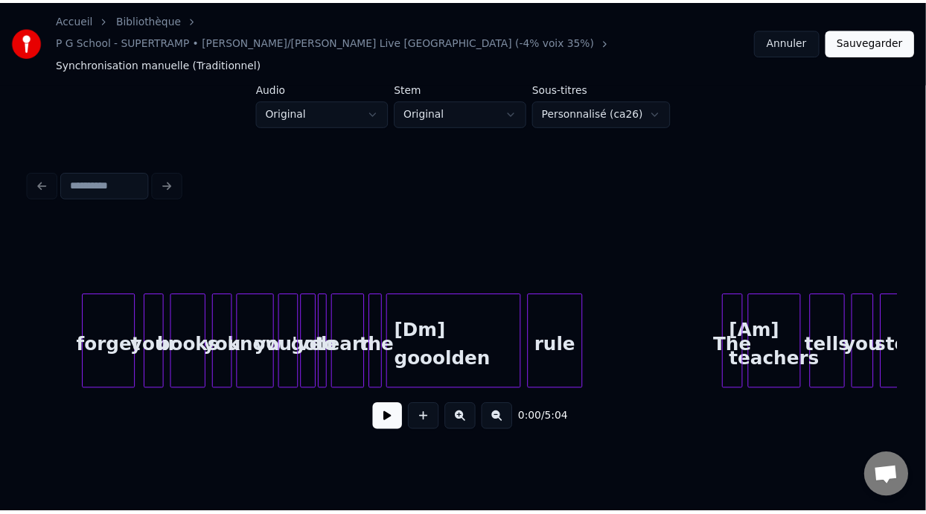
scroll to position [0, 2057]
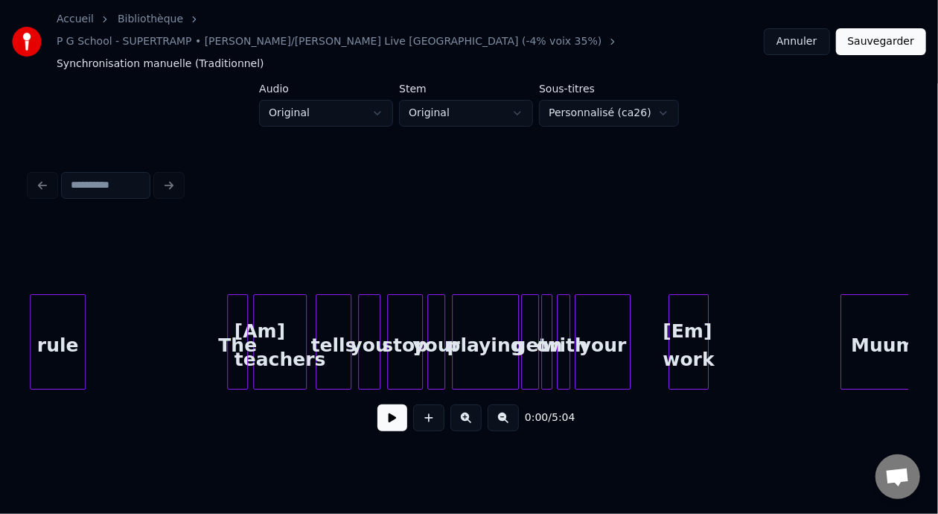
click at [278, 322] on div "[Am] teachers" at bounding box center [280, 345] width 52 height 101
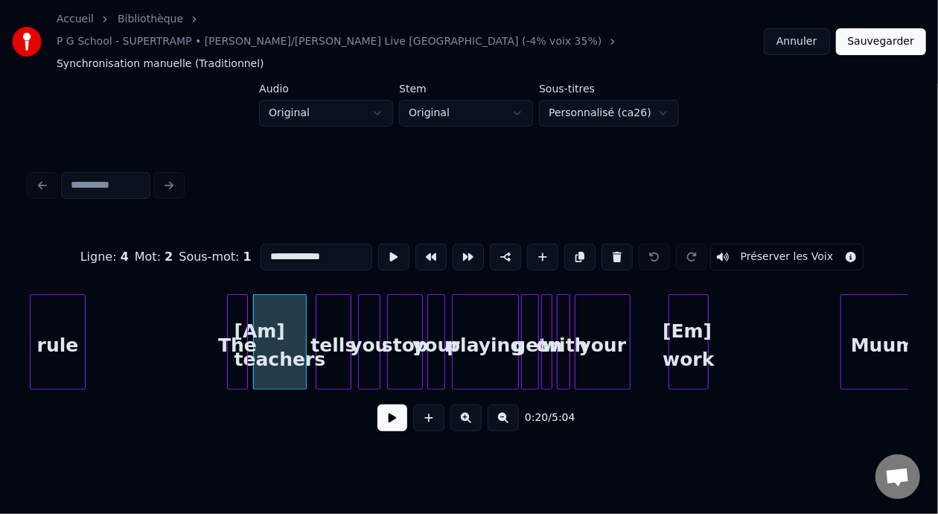
click at [306, 243] on input "**********" at bounding box center [317, 256] width 112 height 27
type input "**********"
click at [882, 31] on button "Sauvegarder" at bounding box center [881, 41] width 90 height 27
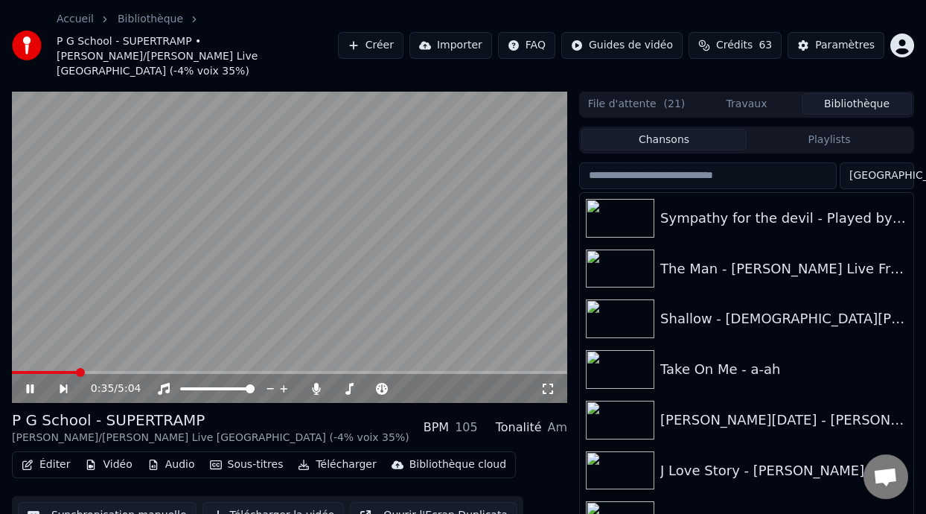
click at [32, 383] on icon at bounding box center [41, 389] width 34 height 12
click at [16, 371] on span at bounding box center [44, 372] width 65 height 3
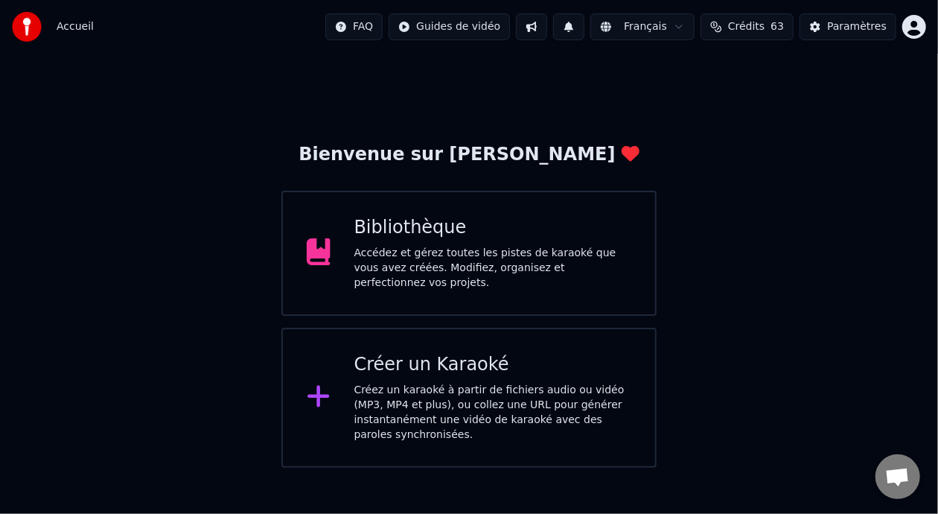
click at [494, 245] on div "Bibliothèque Accédez et gérez toutes les pistes de karaoké que vous avez créées…" at bounding box center [493, 253] width 278 height 74
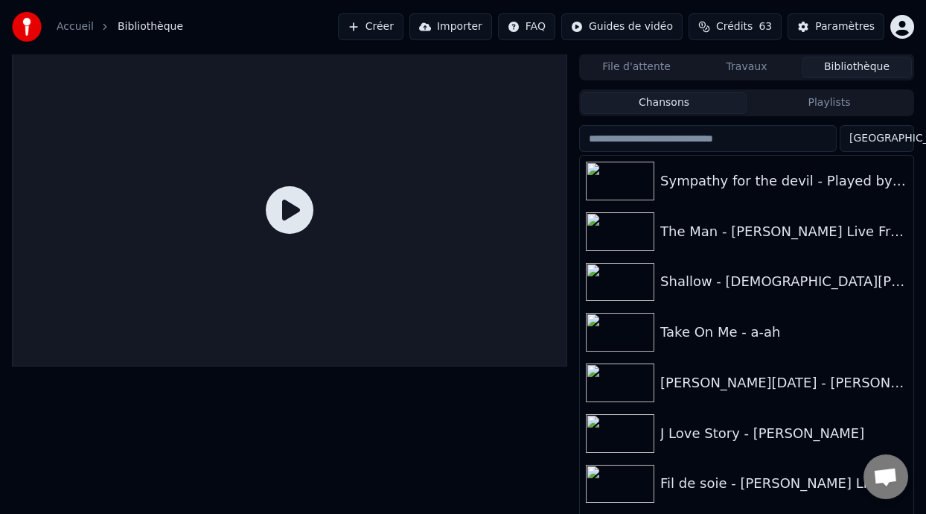
click at [806, 107] on button "Playlists" at bounding box center [829, 103] width 165 height 22
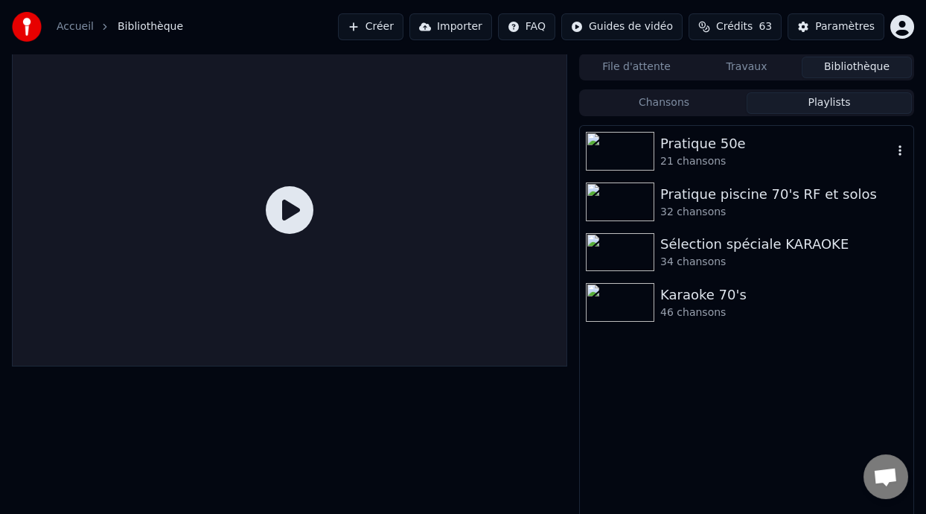
click at [703, 153] on div "Pratique 50e" at bounding box center [776, 143] width 232 height 21
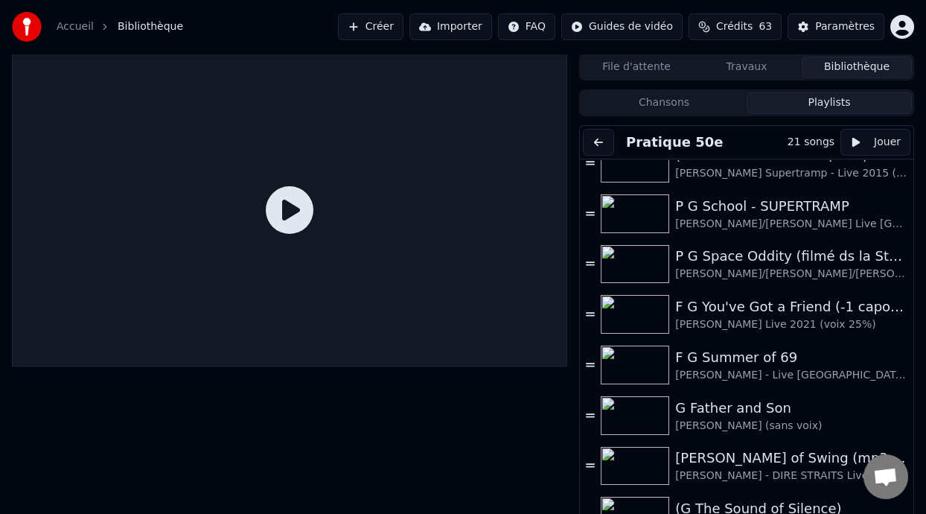
scroll to position [631, 0]
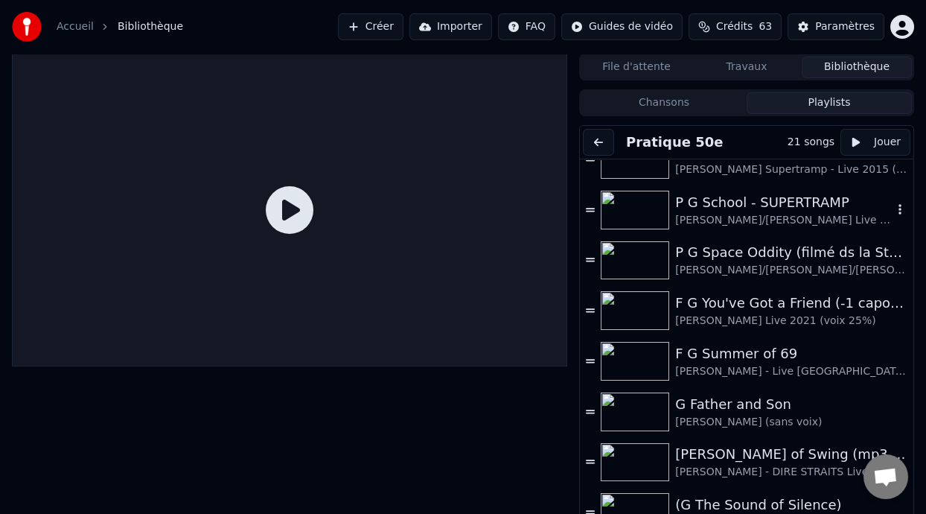
click at [765, 210] on div "P G School - SUPERTRAMP" at bounding box center [783, 202] width 217 height 21
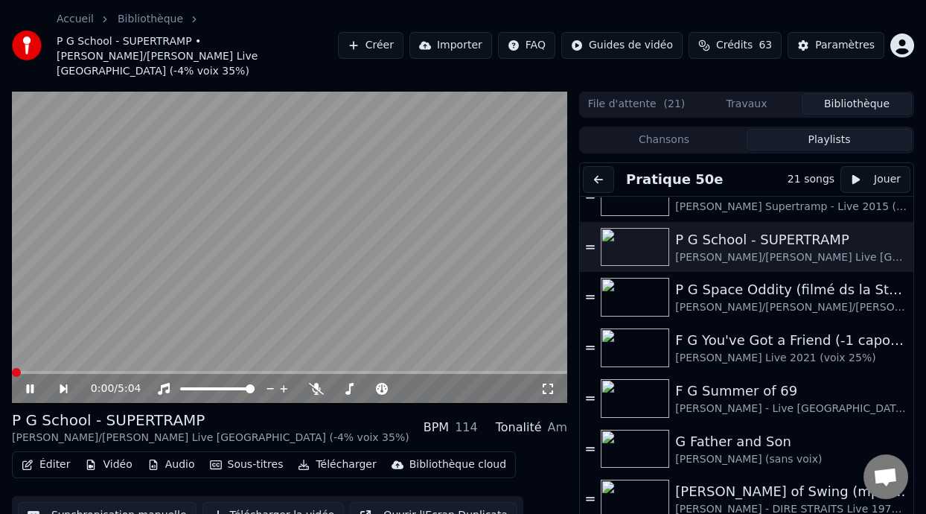
click at [28, 384] on icon at bounding box center [29, 388] width 7 height 9
click at [316, 383] on icon at bounding box center [316, 389] width 15 height 12
click at [381, 381] on div at bounding box center [417, 388] width 120 height 15
click at [381, 387] on span at bounding box center [384, 388] width 37 height 3
click at [396, 384] on span at bounding box center [397, 388] width 9 height 9
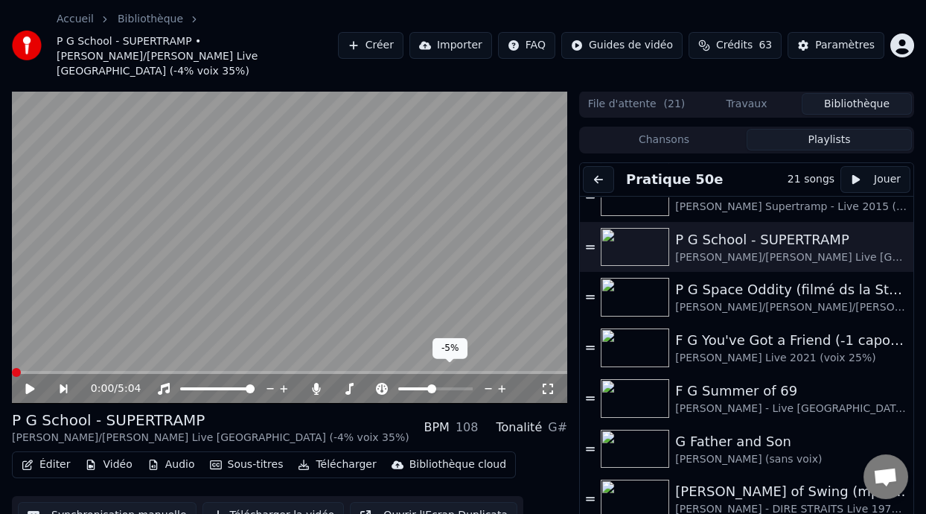
click at [431, 384] on span at bounding box center [431, 388] width 9 height 9
click at [347, 383] on icon at bounding box center [349, 389] width 15 height 12
click at [402, 384] on span at bounding box center [402, 388] width 9 height 9
click at [430, 384] on span at bounding box center [430, 388] width 9 height 9
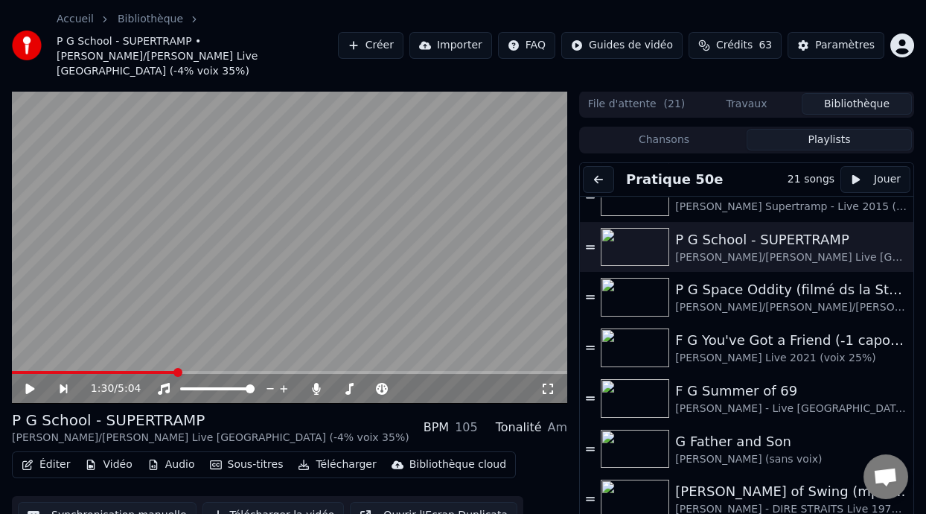
click at [176, 368] on span at bounding box center [177, 372] width 9 height 9
click at [30, 383] on icon at bounding box center [29, 388] width 9 height 10
click at [30, 383] on icon at bounding box center [41, 389] width 34 height 12
click at [30, 383] on icon at bounding box center [29, 388] width 9 height 10
click at [343, 410] on div "P G School - SUPERTRAMP Guillaume/Bernard - ROGER HODGSON Live Sao Paulo (-4% v…" at bounding box center [289, 428] width 555 height 36
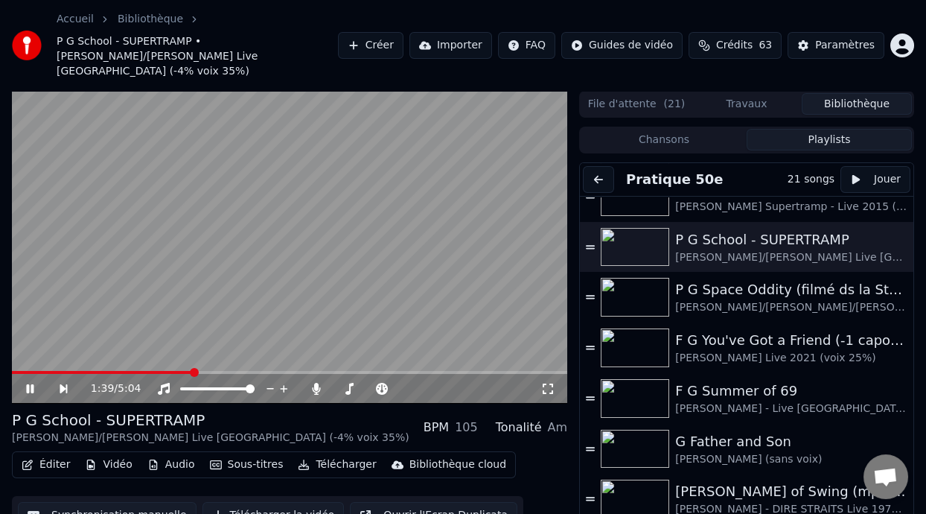
click at [18, 371] on span at bounding box center [102, 372] width 181 height 3
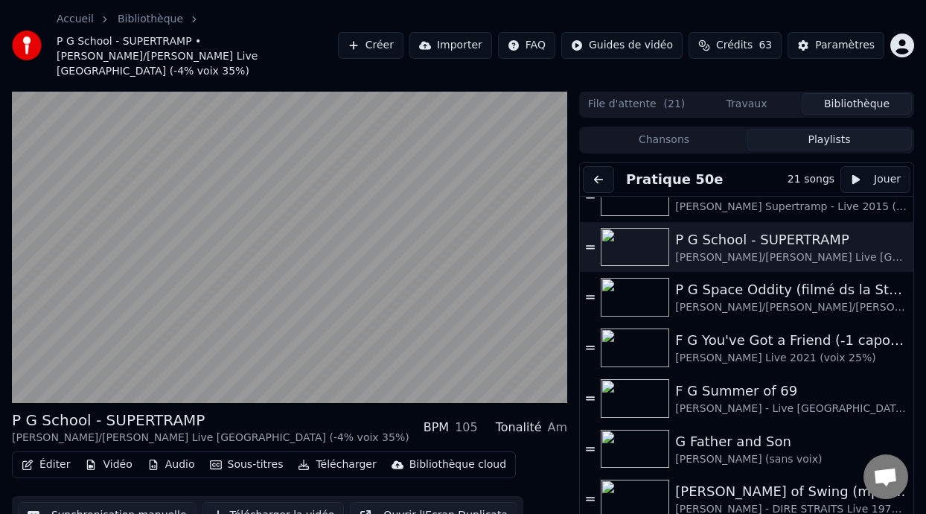
scroll to position [44, 0]
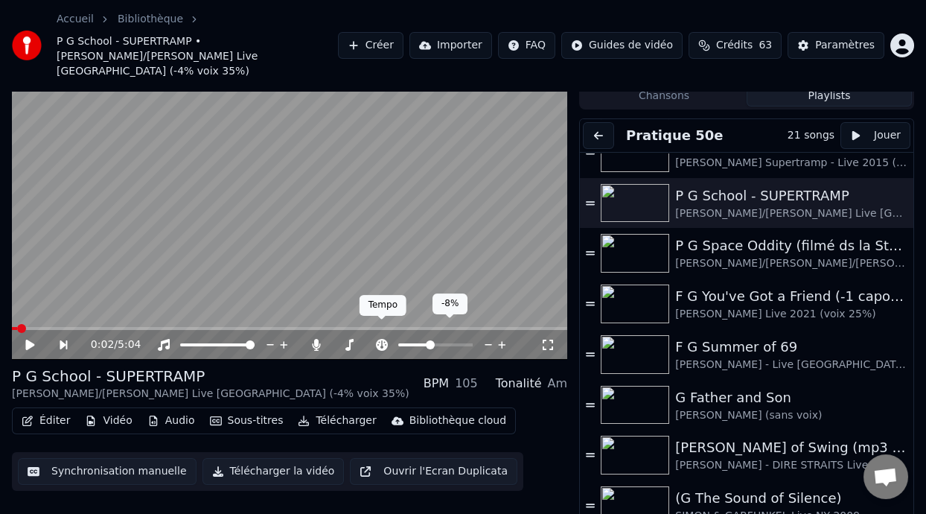
click at [382, 339] on icon at bounding box center [382, 345] width 15 height 12
click at [380, 339] on icon at bounding box center [382, 345] width 12 height 12
click at [423, 343] on span at bounding box center [410, 344] width 25 height 3
click at [429, 340] on span at bounding box center [430, 344] width 9 height 9
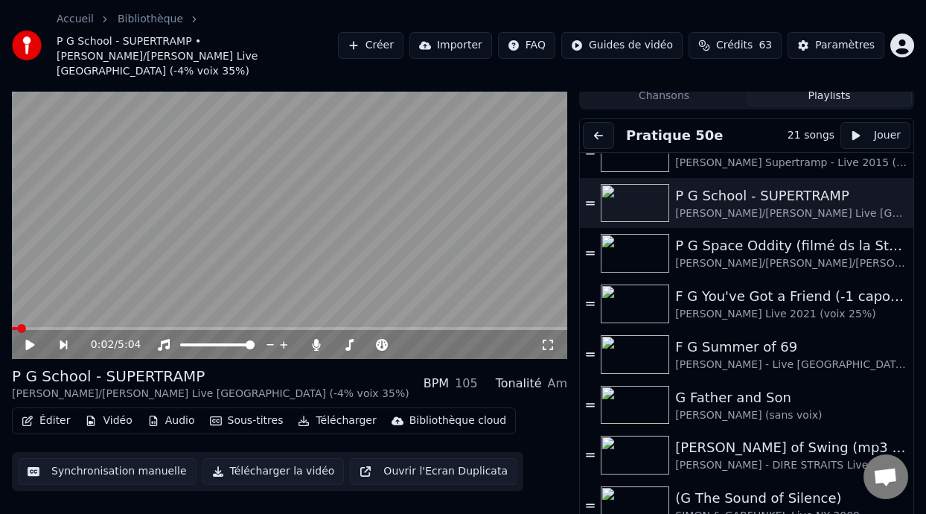
click at [29, 340] on icon at bounding box center [29, 345] width 9 height 10
drag, startPoint x: 28, startPoint y: 327, endPoint x: 533, endPoint y: 400, distance: 510.1
click at [533, 407] on div "Éditer Vidéo Audio Sous-titres Télécharger Bibliothèque cloud Synchronisation m…" at bounding box center [289, 448] width 555 height 83
click at [106, 327] on span at bounding box center [63, 328] width 102 height 3
click at [29, 340] on icon at bounding box center [29, 345] width 9 height 10
